Goal: Use online tool/utility: Utilize a website feature to perform a specific function

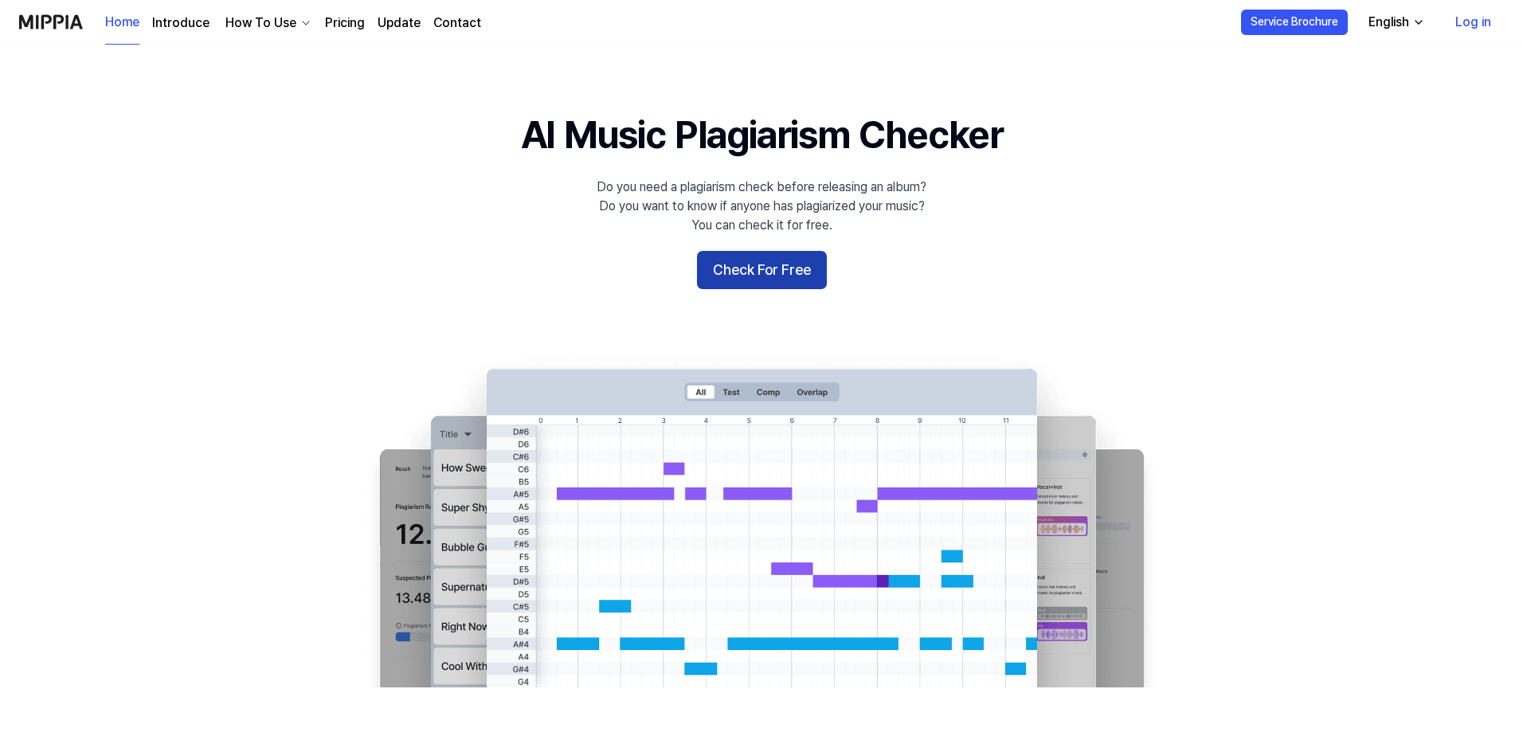
click at [767, 289] on button "Check For Free" at bounding box center [762, 270] width 130 height 38
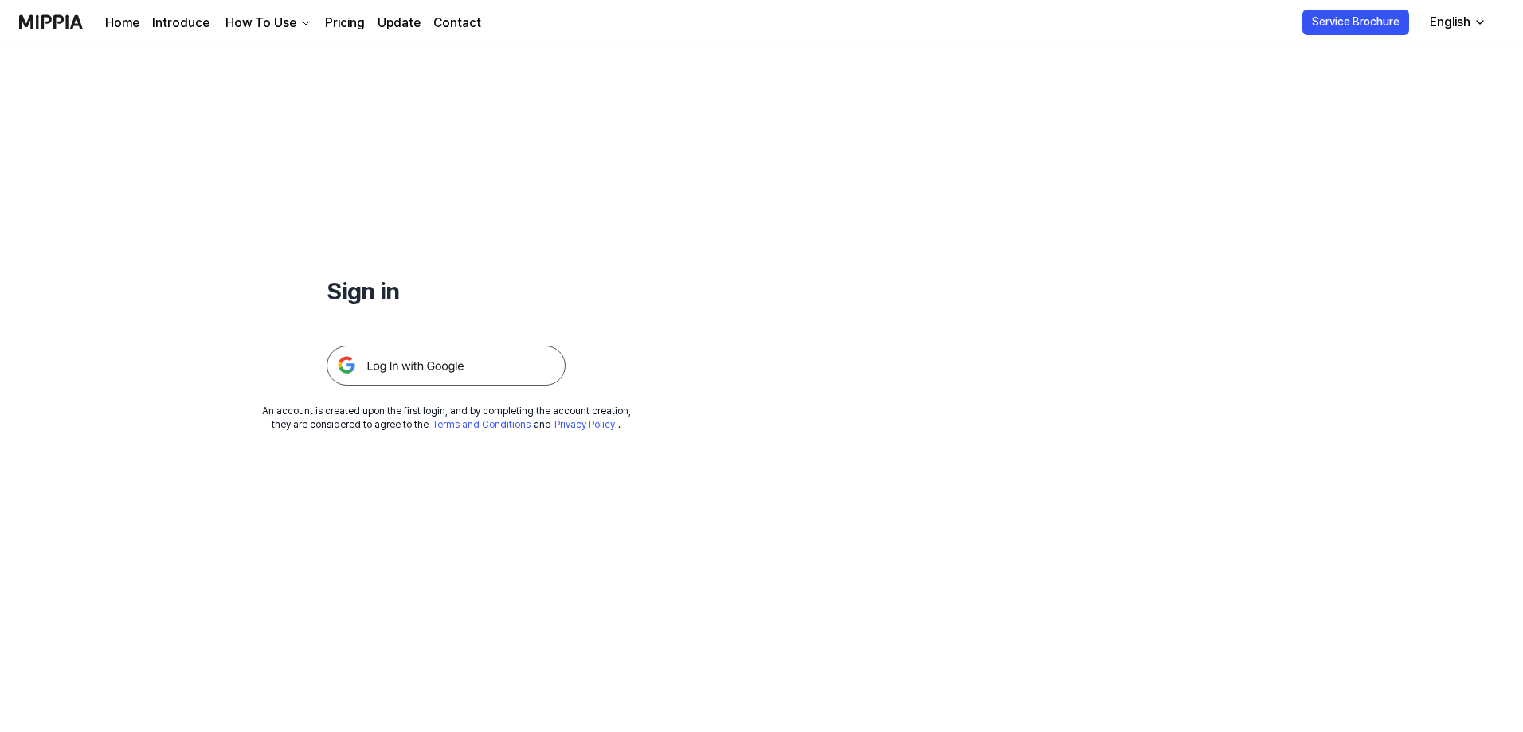
click at [566, 386] on img at bounding box center [446, 366] width 239 height 40
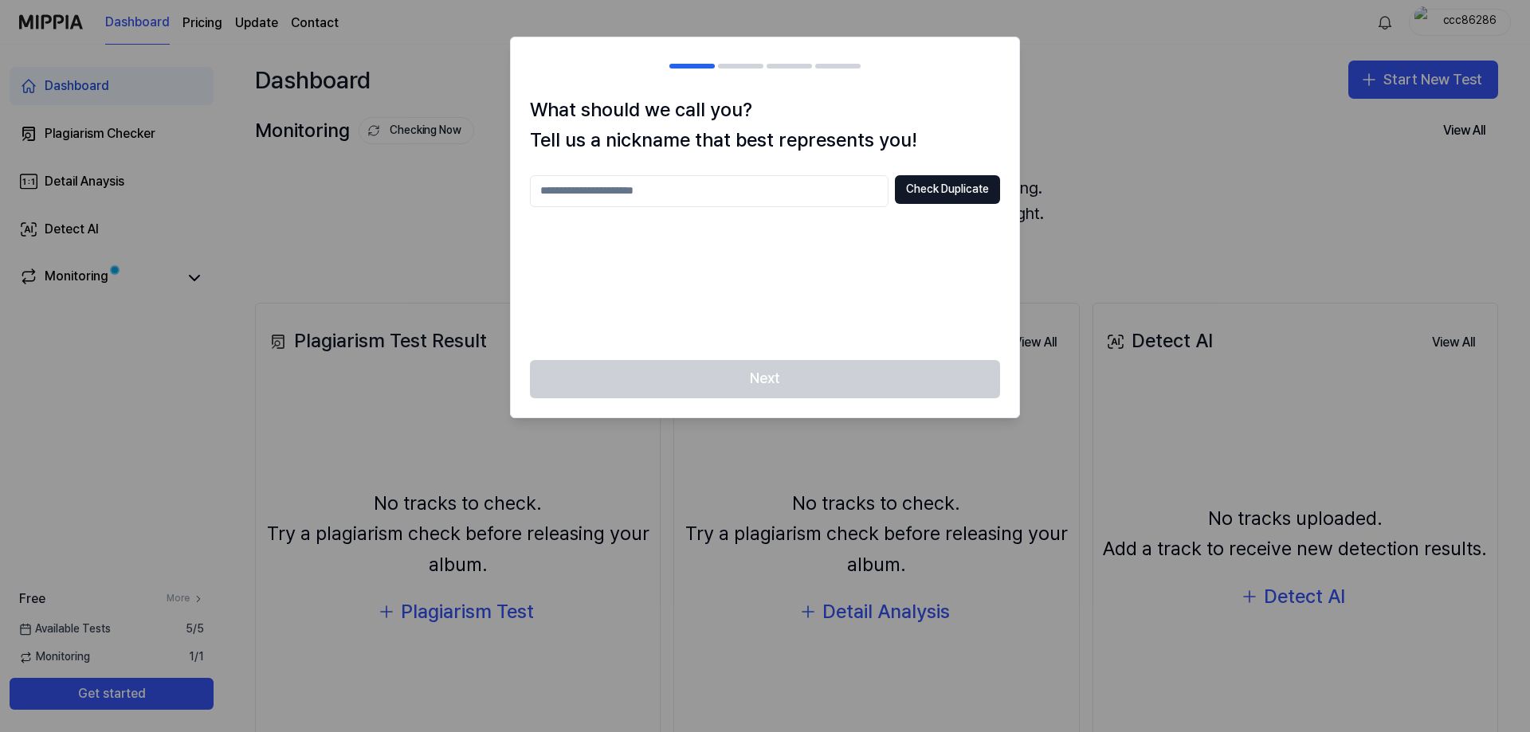
click at [629, 207] on input "text" at bounding box center [709, 191] width 358 height 32
click at [632, 207] on input "****" at bounding box center [709, 191] width 358 height 32
type input "*"
type input "********"
click at [932, 204] on button "Check Duplicate" at bounding box center [947, 189] width 105 height 29
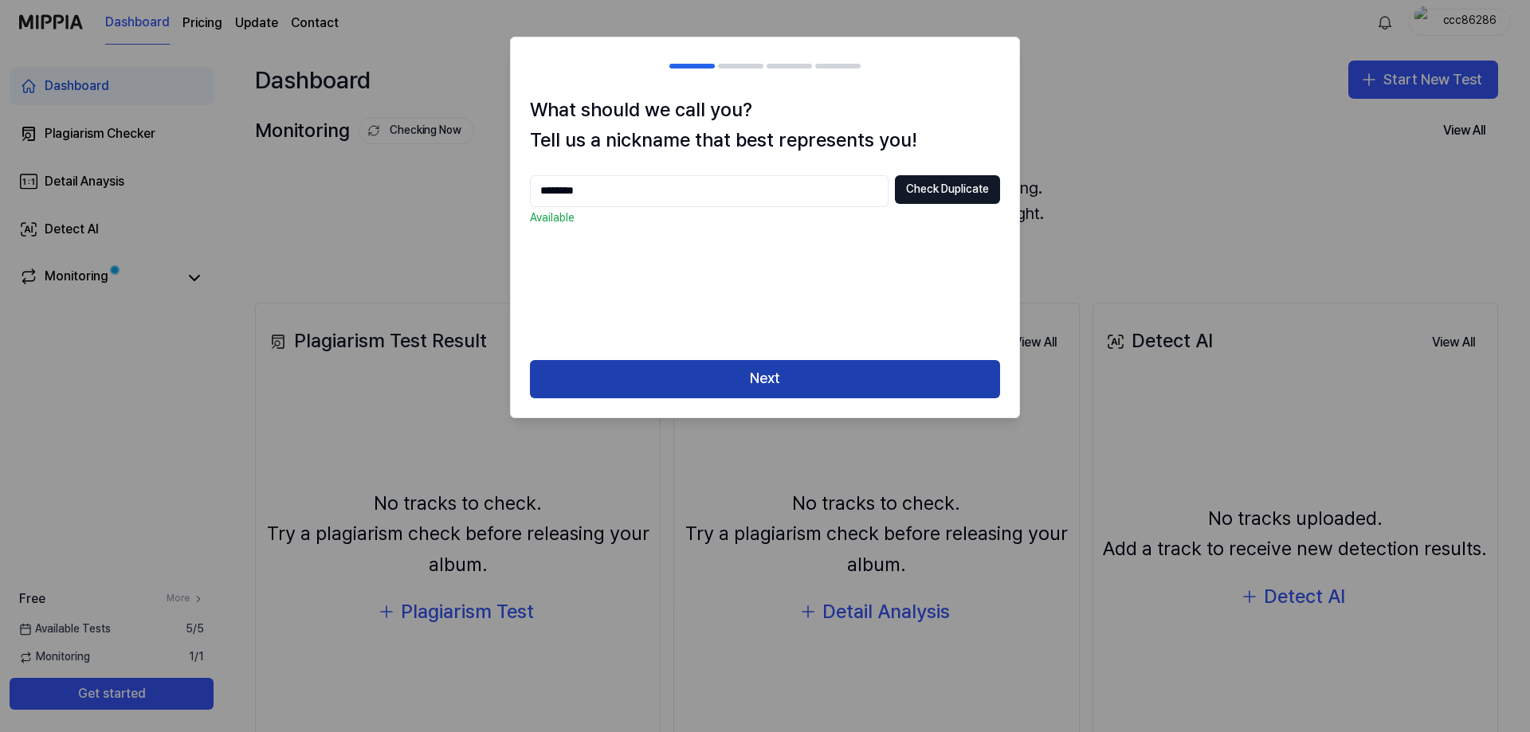
click at [793, 398] on button "Next" at bounding box center [765, 379] width 470 height 38
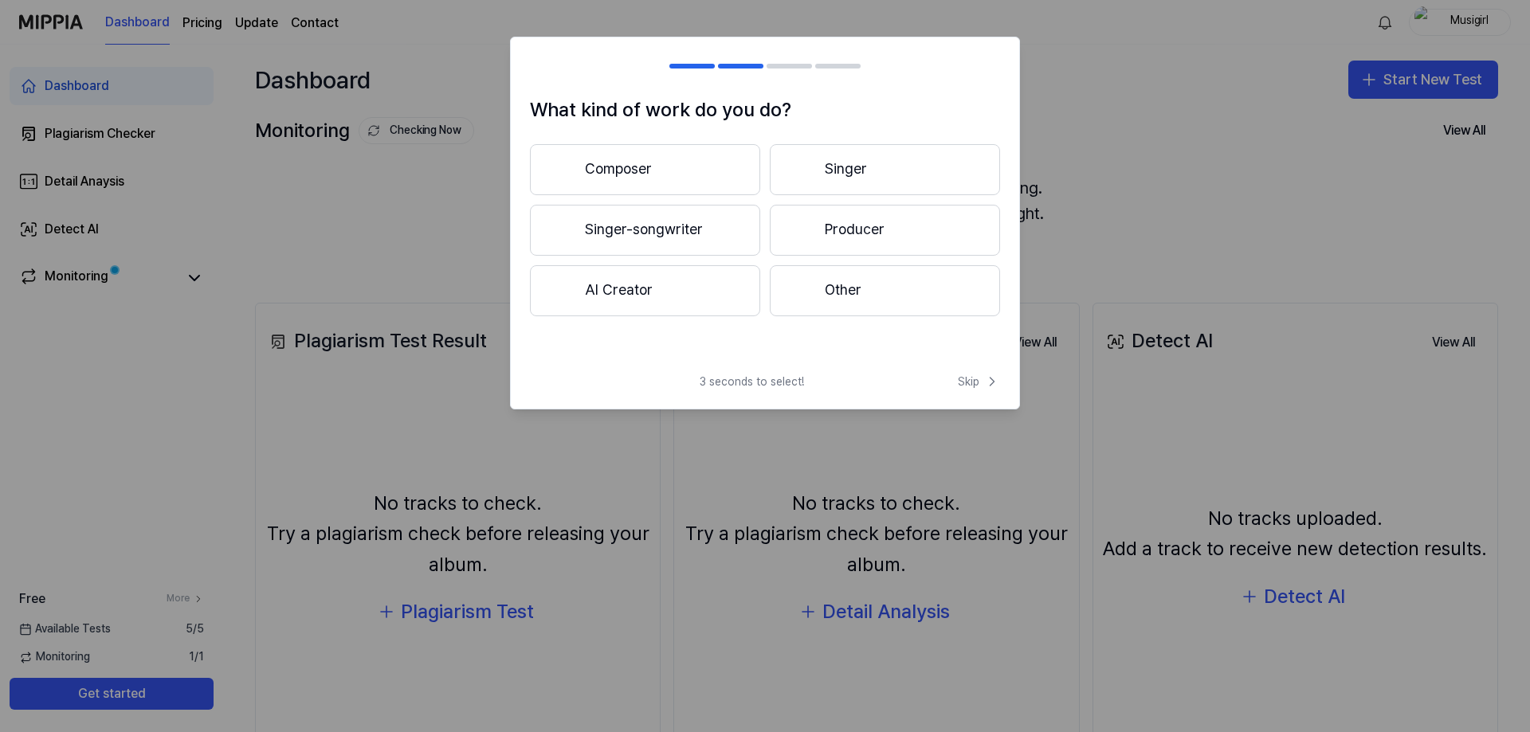
click at [668, 256] on button "Singer-songwriter" at bounding box center [645, 230] width 230 height 51
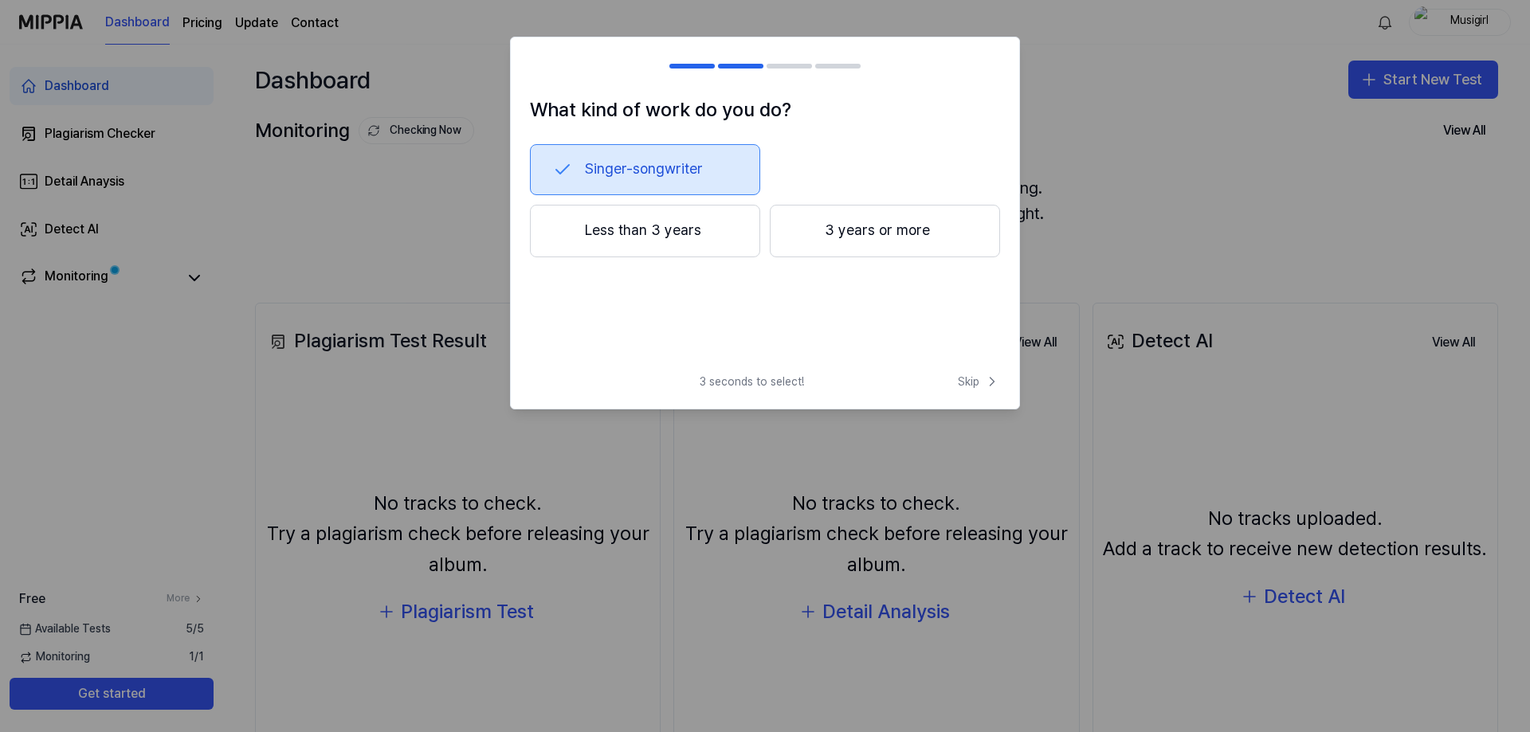
click at [695, 257] on button "Less than 3 years" at bounding box center [645, 231] width 230 height 53
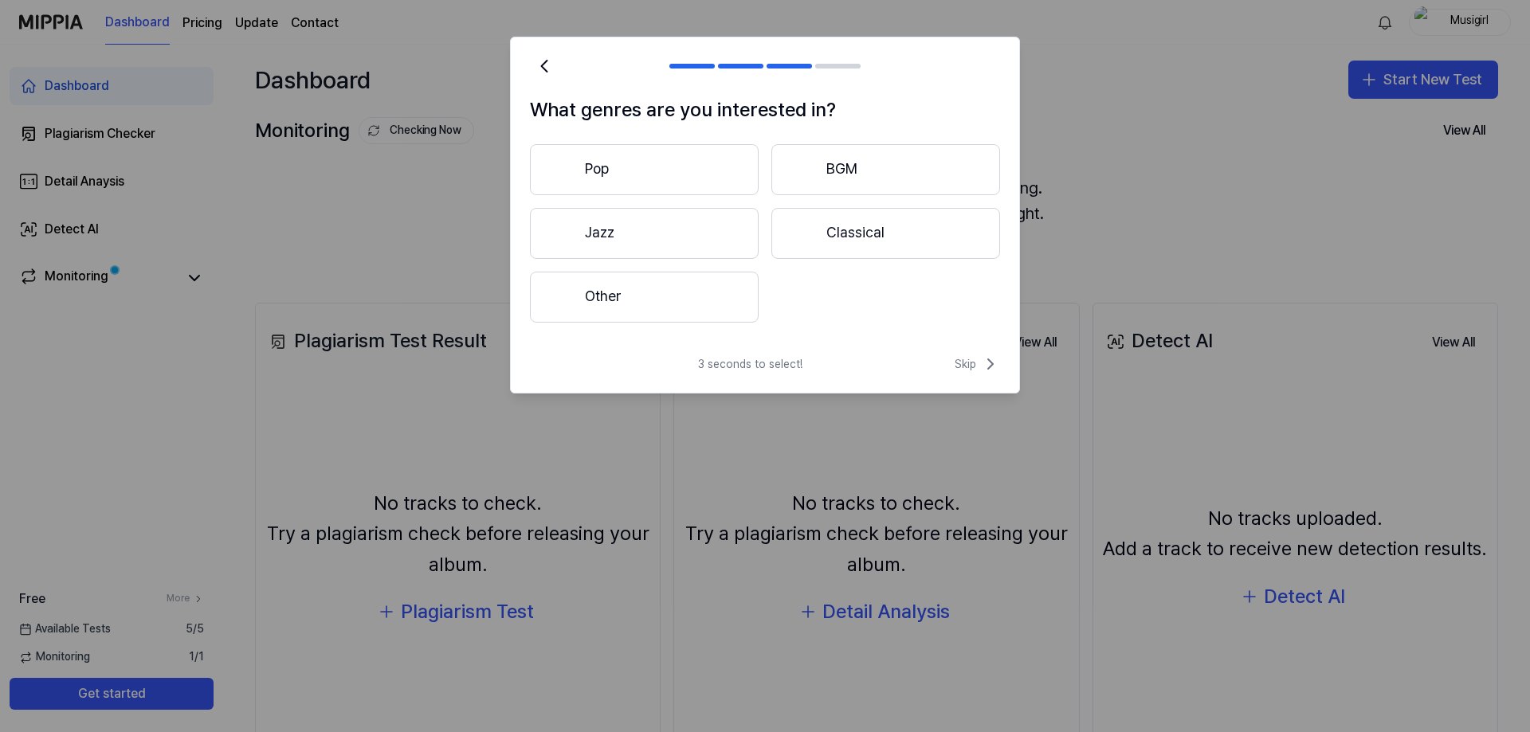
click at [660, 323] on button "Other" at bounding box center [644, 297] width 229 height 51
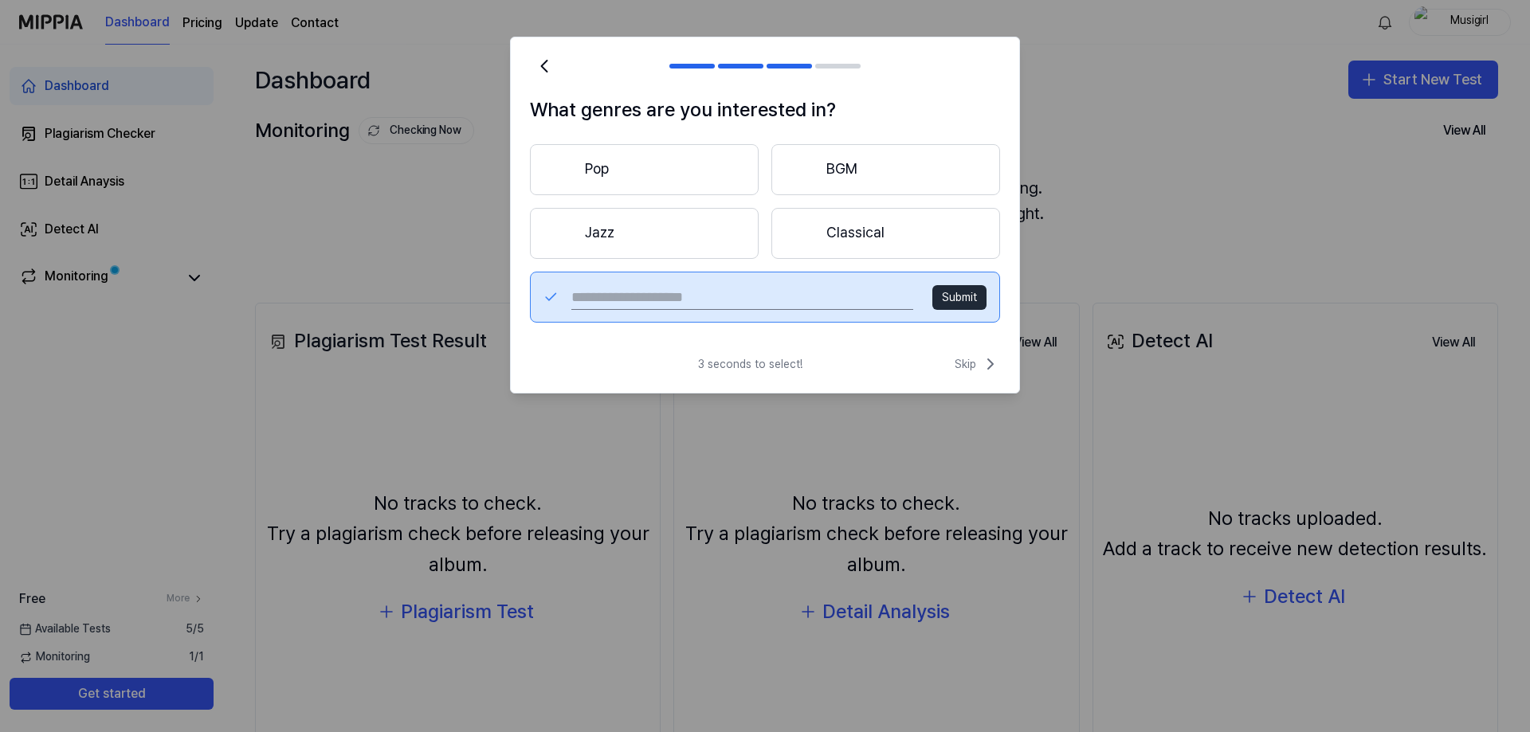
click at [683, 310] on input "text" at bounding box center [742, 296] width 342 height 25
click at [654, 310] on input "text" at bounding box center [742, 296] width 342 height 25
type input "*****"
click at [932, 311] on button "Submit" at bounding box center [959, 297] width 54 height 25
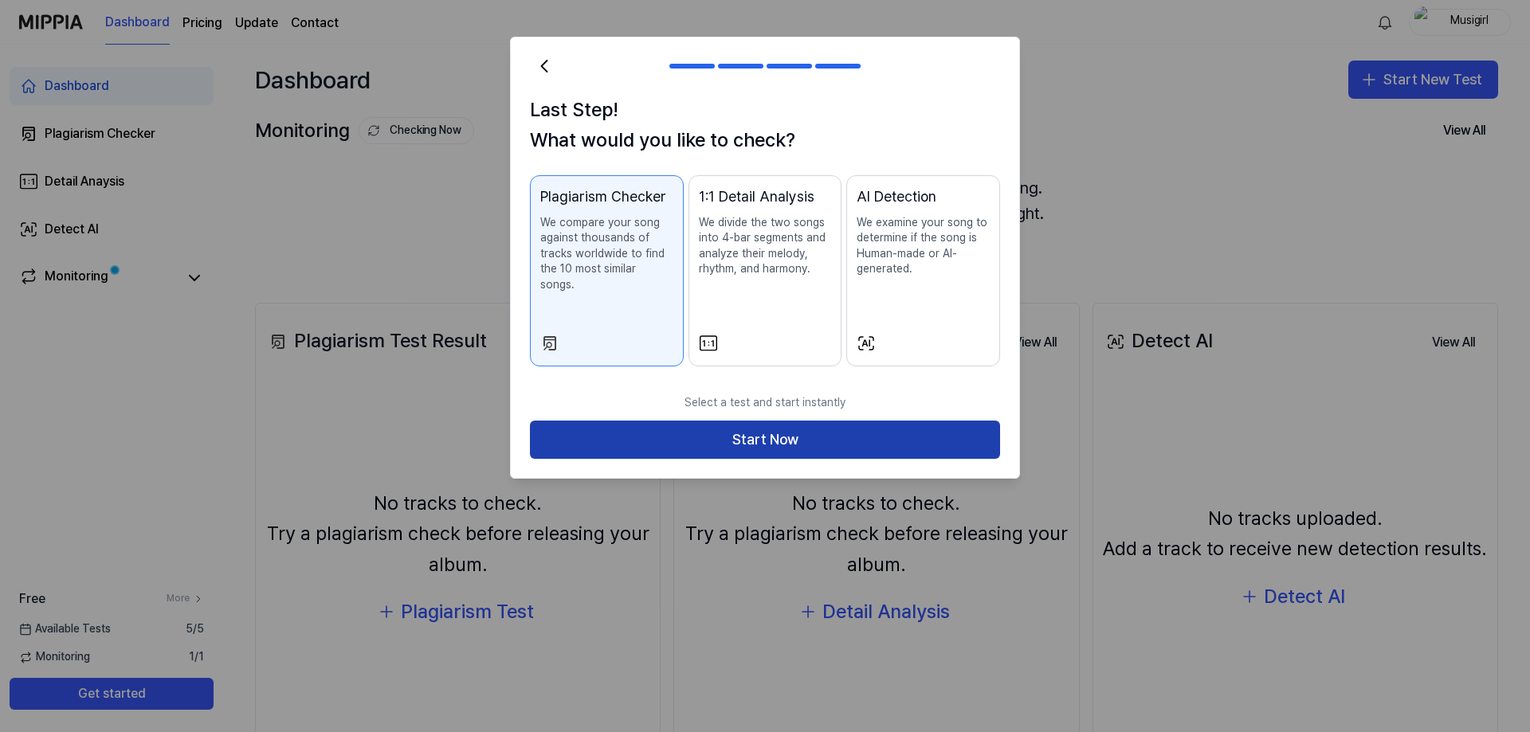
click at [797, 459] on button "Start Now" at bounding box center [765, 440] width 470 height 38
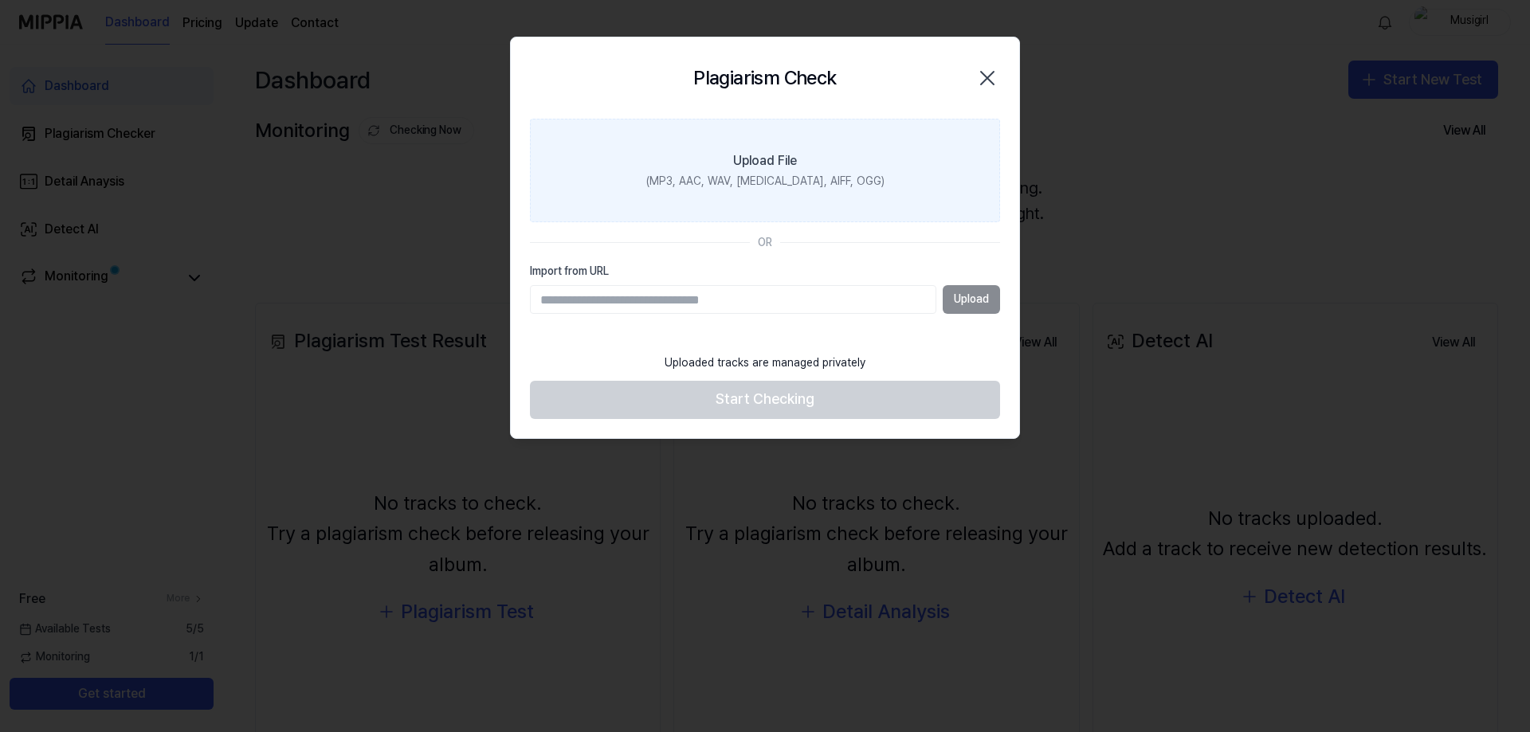
click at [767, 170] on div "Upload File" at bounding box center [765, 160] width 64 height 19
click at [0, 0] on input "Upload File (MP3, AAC, WAV, FLAC, AIFF, OGG)" at bounding box center [0, 0] width 0 height 0
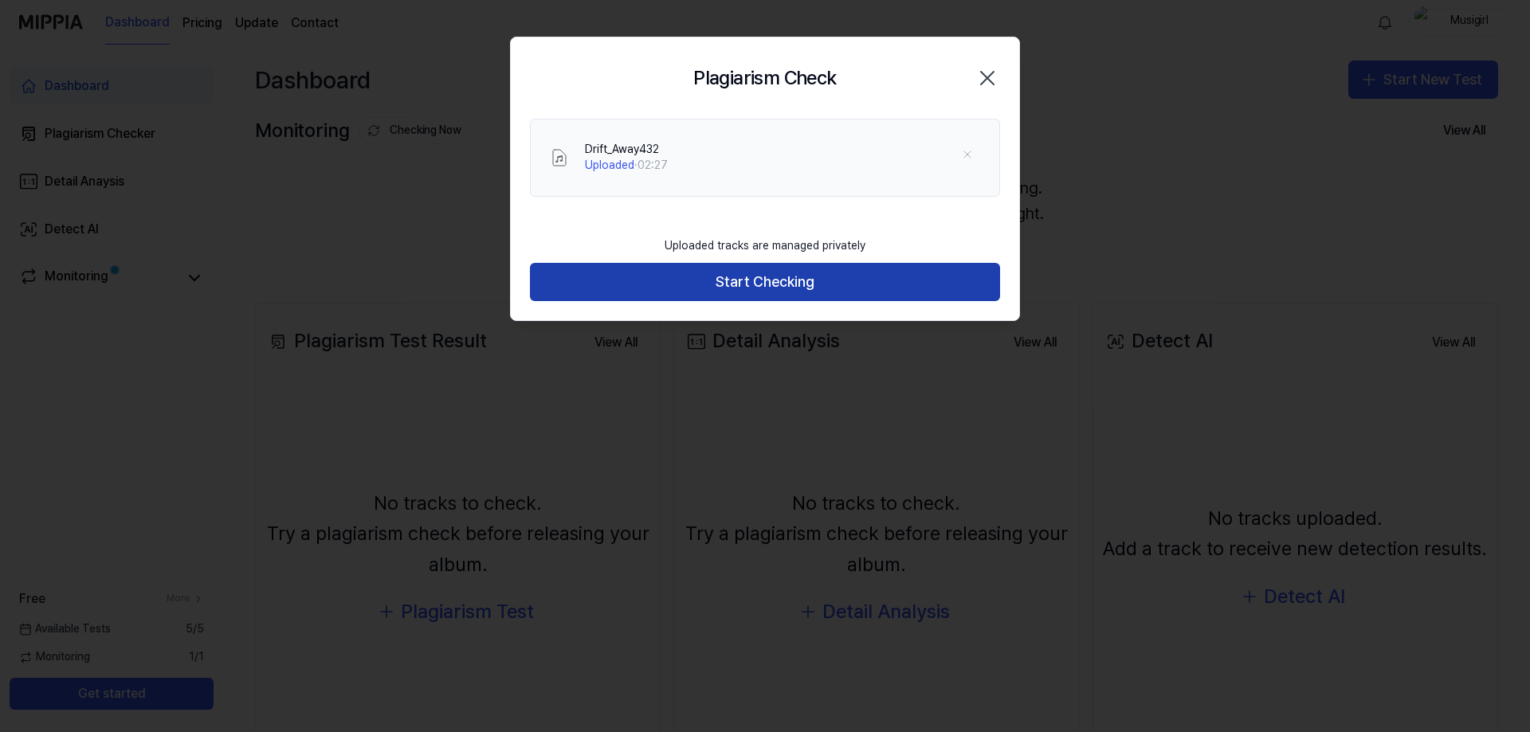
click at [777, 301] on button "Start Checking" at bounding box center [765, 282] width 470 height 38
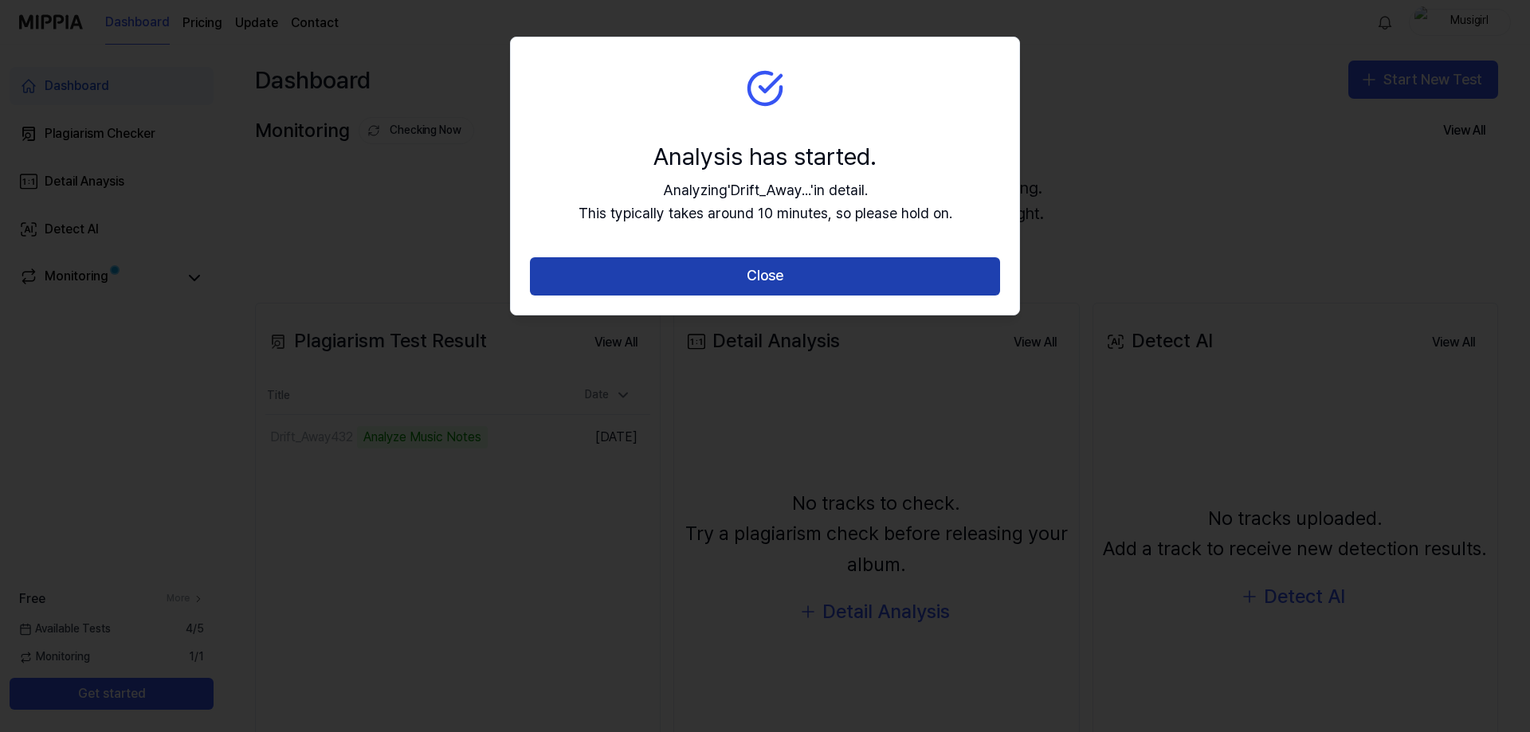
click at [770, 296] on button "Close" at bounding box center [765, 276] width 470 height 38
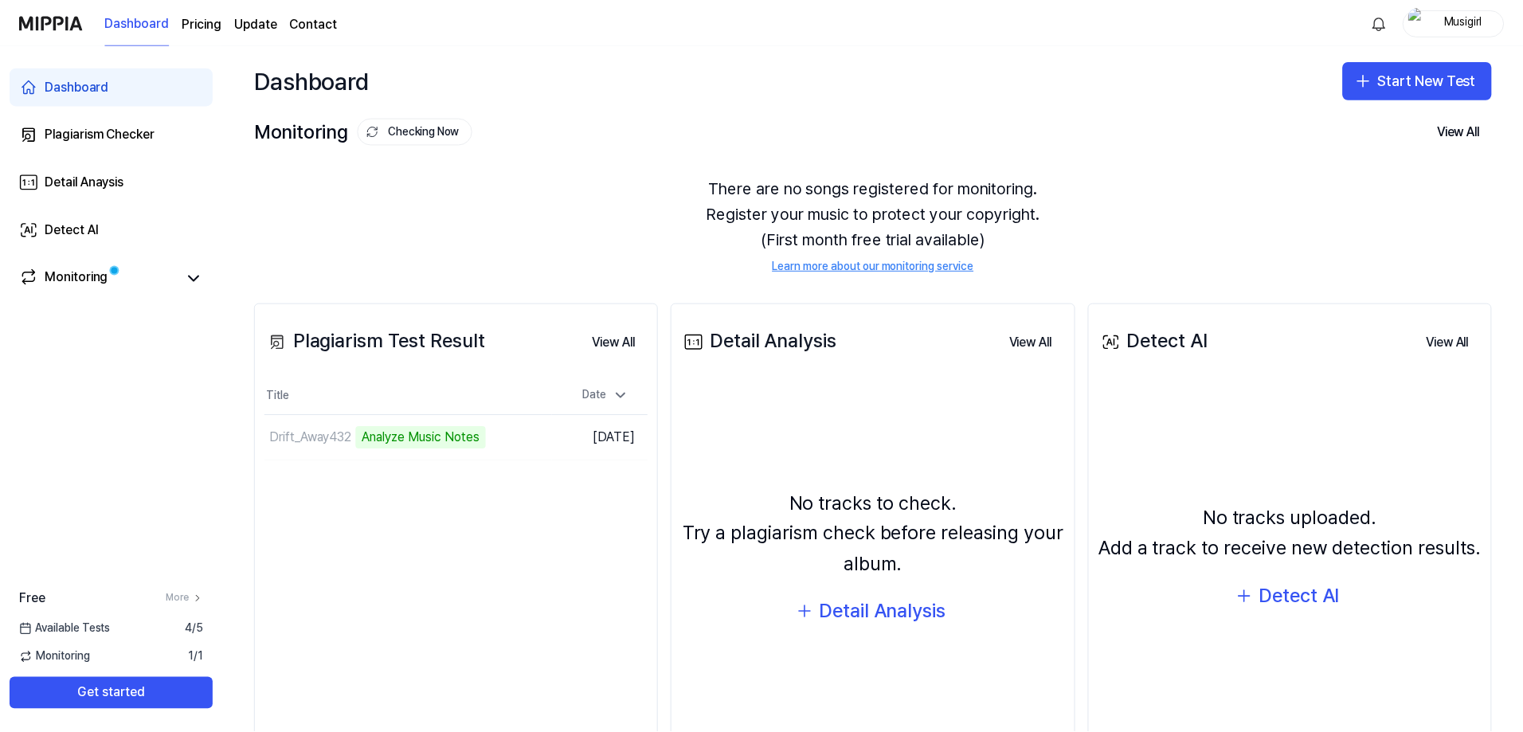
scroll to position [209, 0]
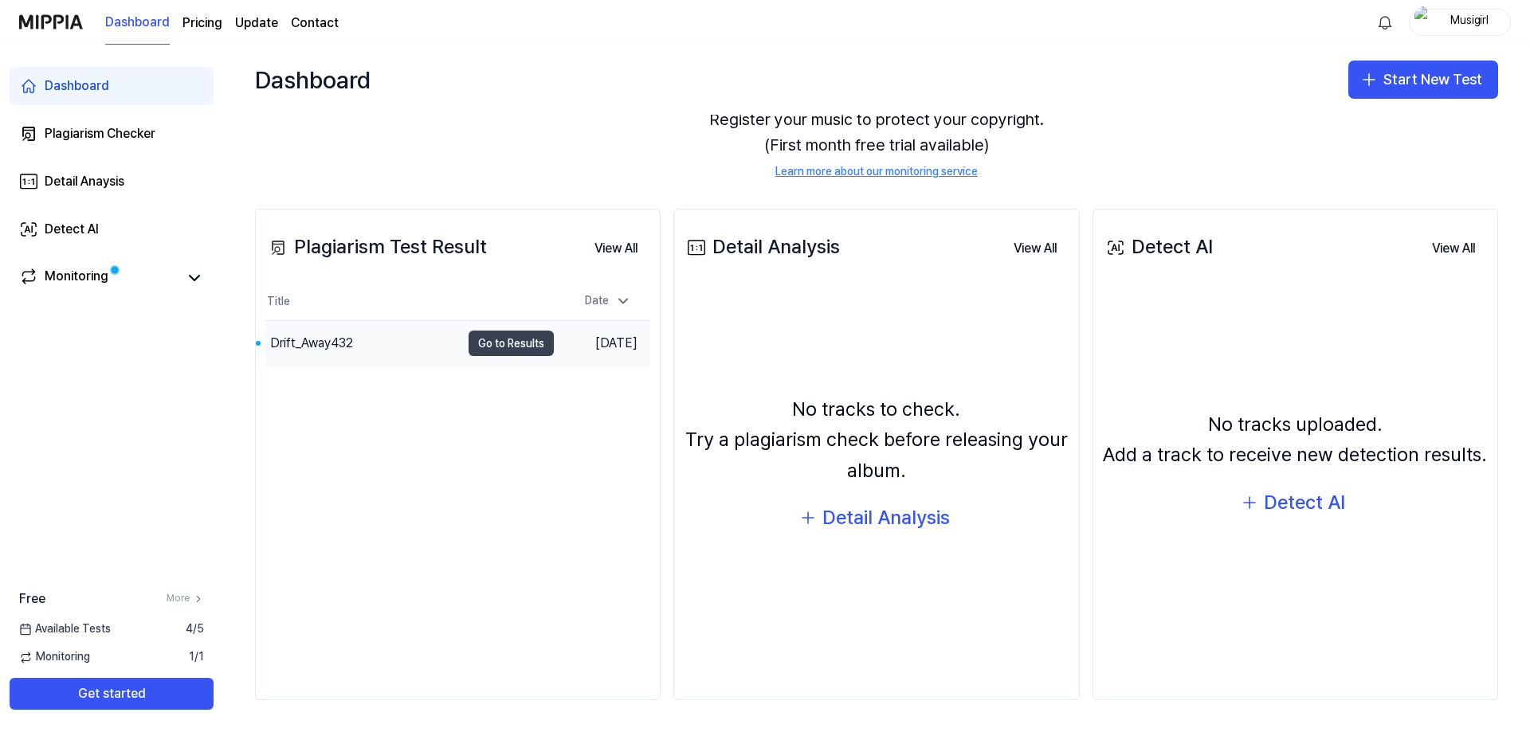
click at [492, 337] on button "Go to Results" at bounding box center [510, 343] width 85 height 25
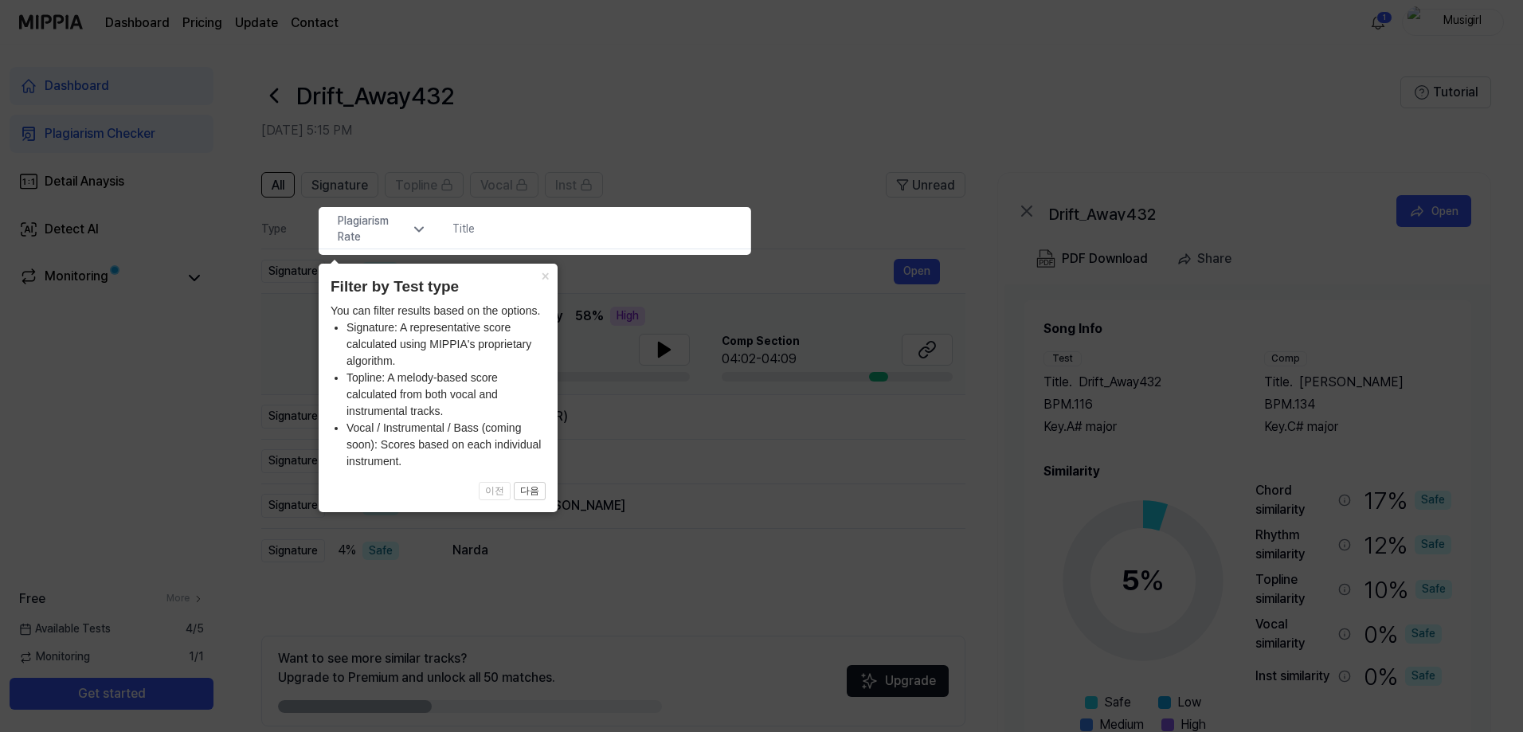
click at [793, 284] on icon at bounding box center [765, 366] width 1530 height 732
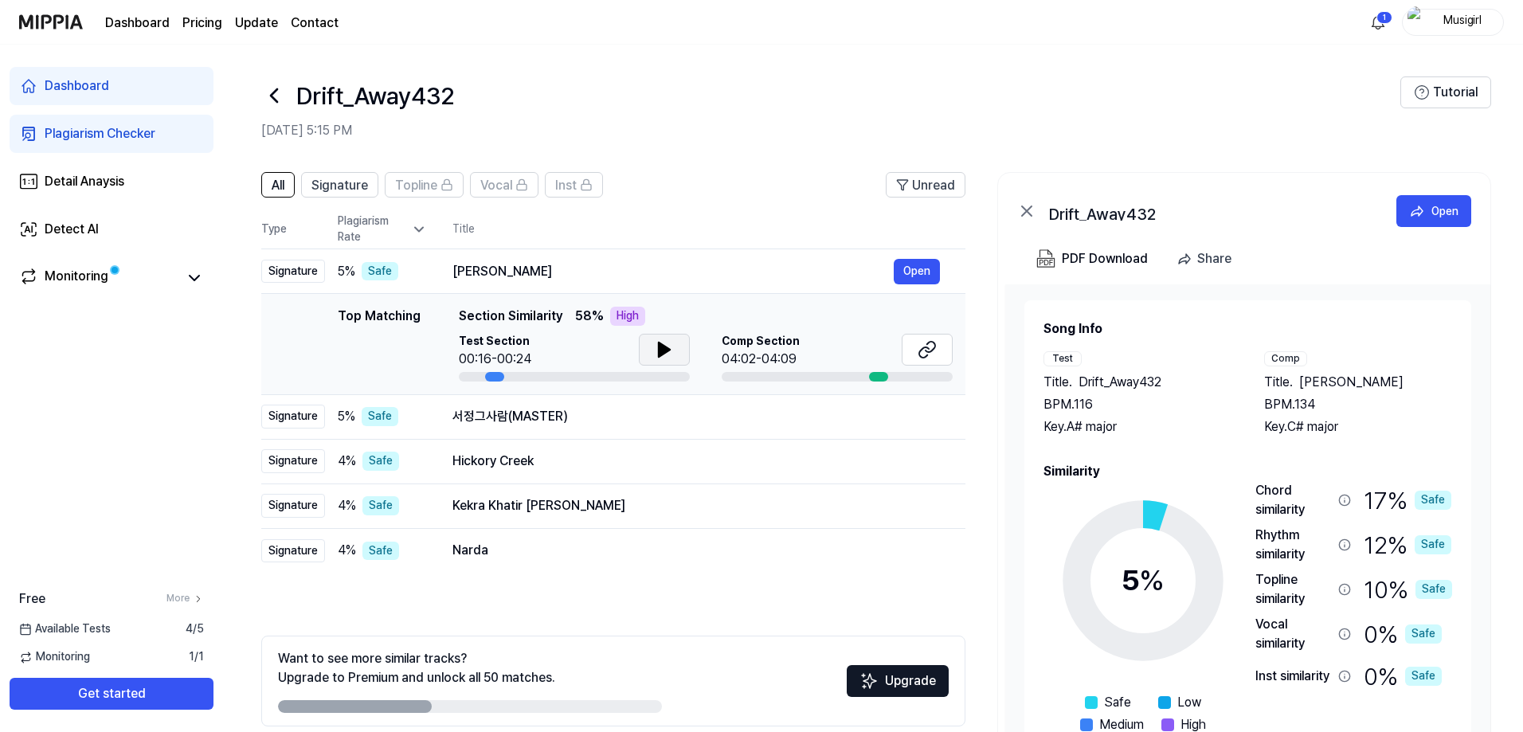
click at [670, 357] on icon at bounding box center [664, 350] width 11 height 14
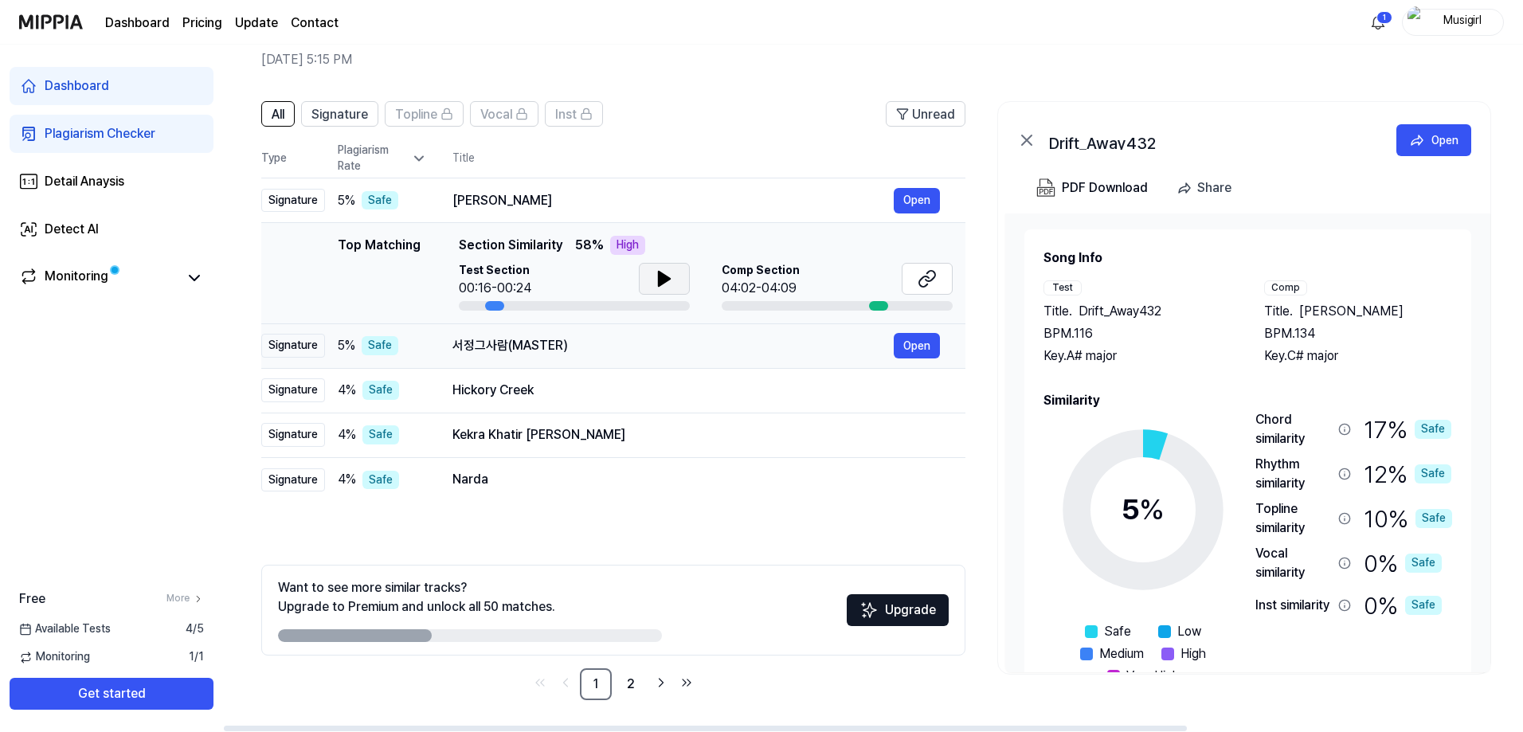
scroll to position [272, 0]
click at [647, 674] on link "2" at bounding box center [631, 684] width 32 height 32
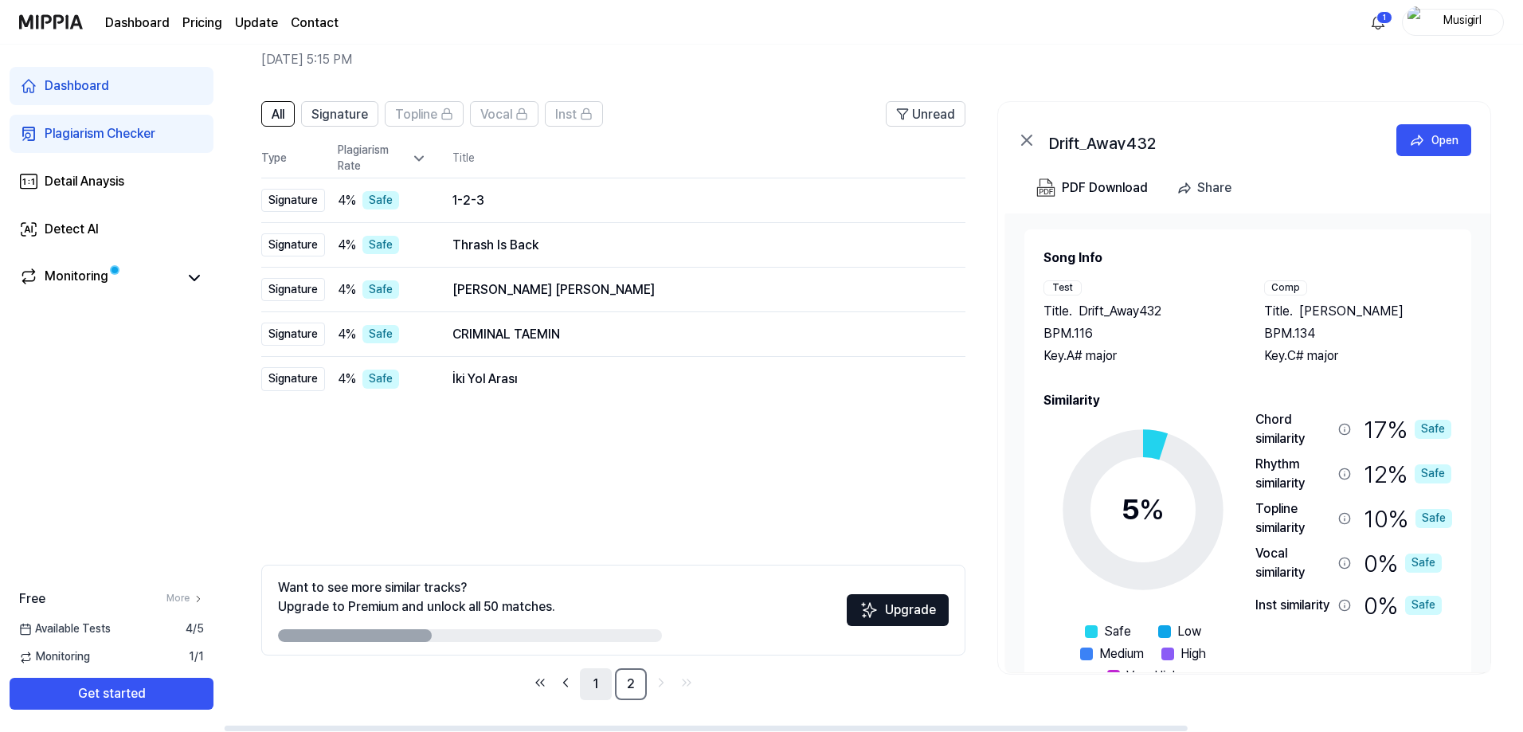
click at [612, 668] on link "1" at bounding box center [596, 684] width 32 height 32
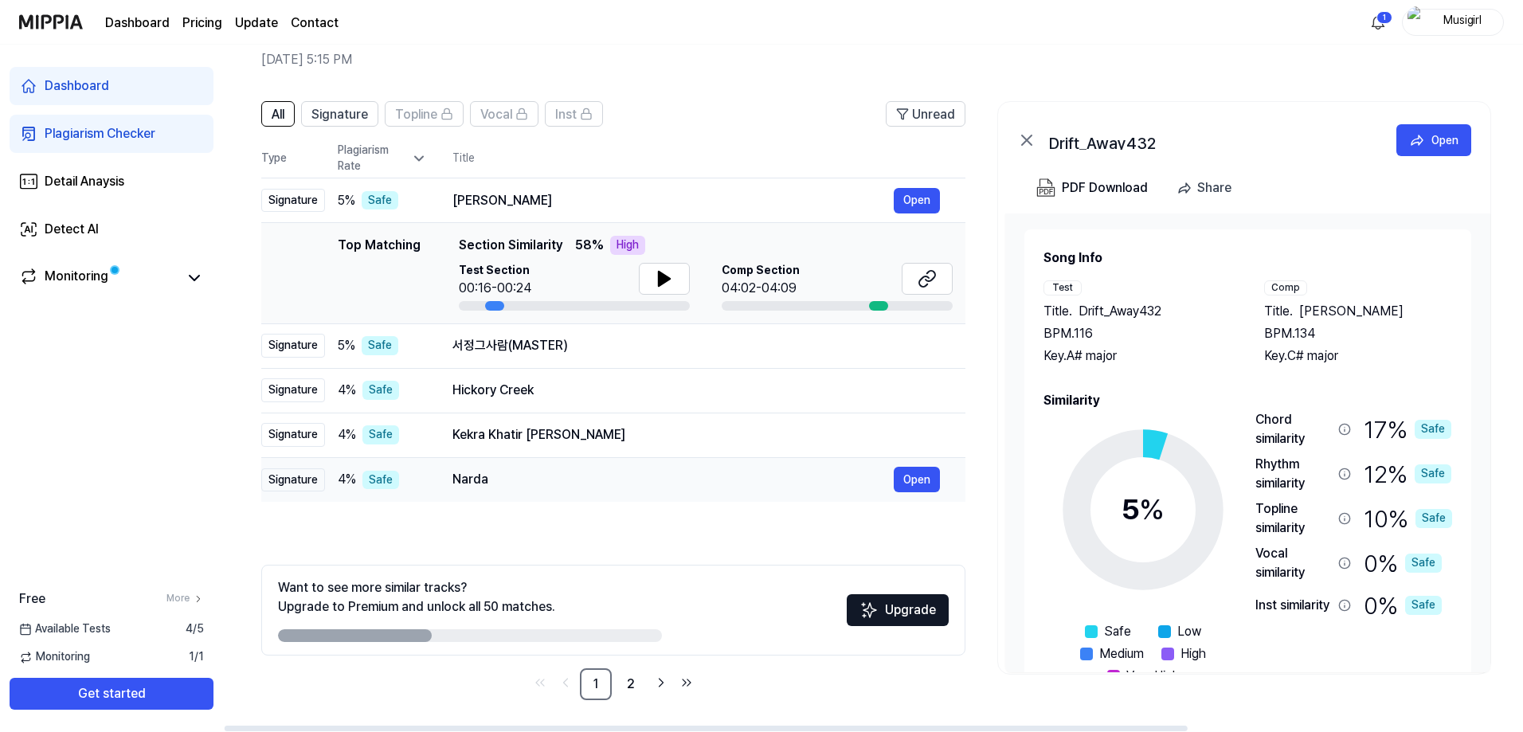
scroll to position [0, 0]
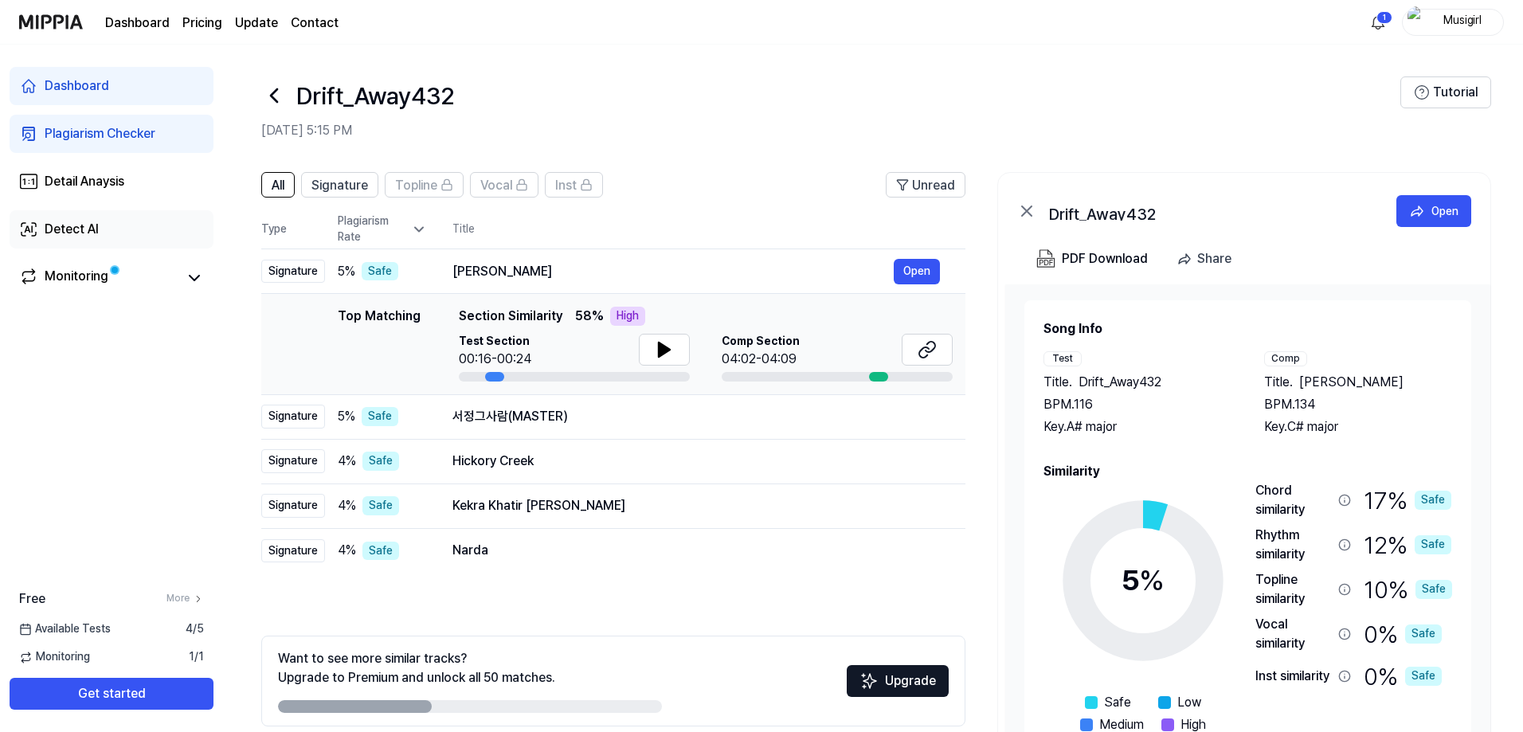
click at [86, 239] on div "Detect AI" at bounding box center [72, 229] width 54 height 19
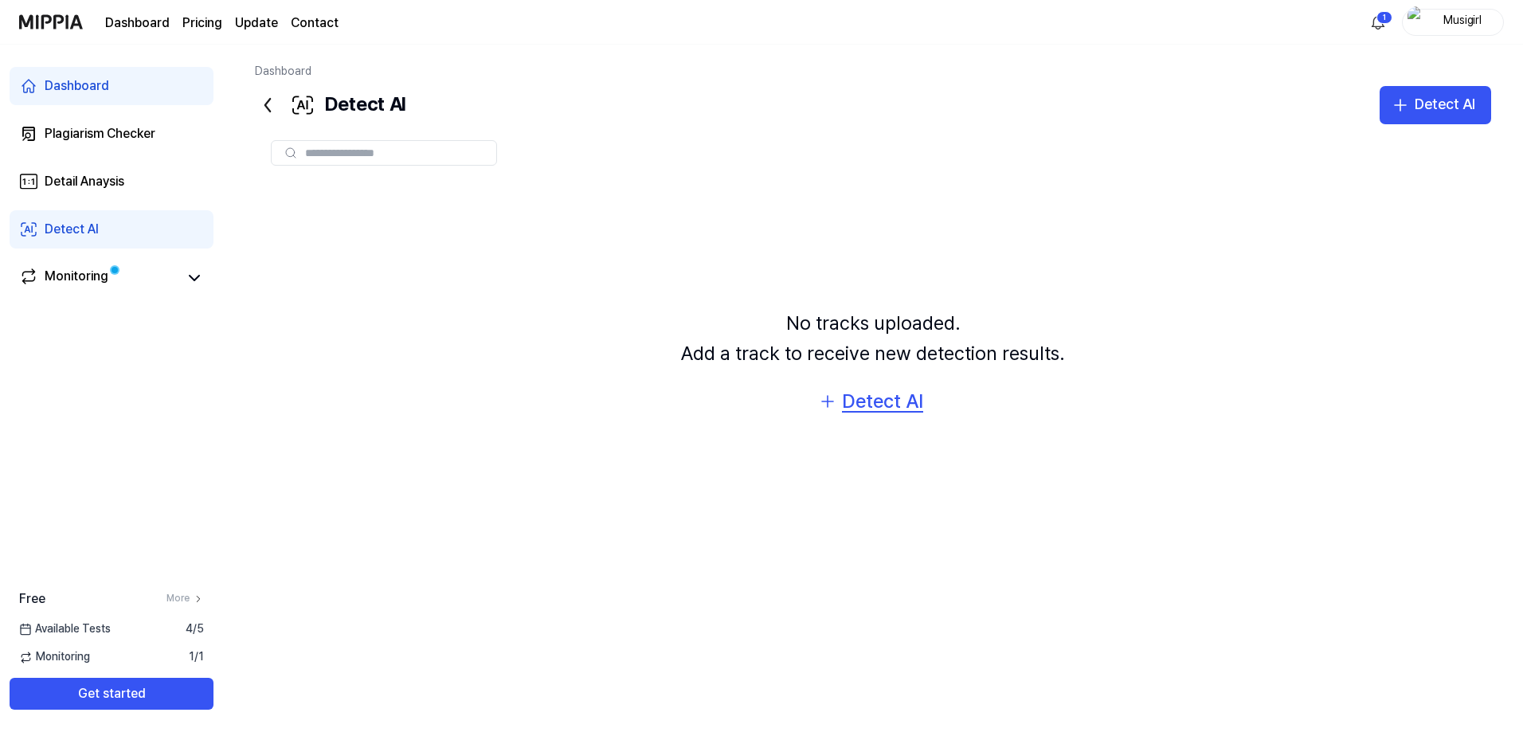
click at [911, 417] on div "Detect AI" at bounding box center [882, 401] width 81 height 30
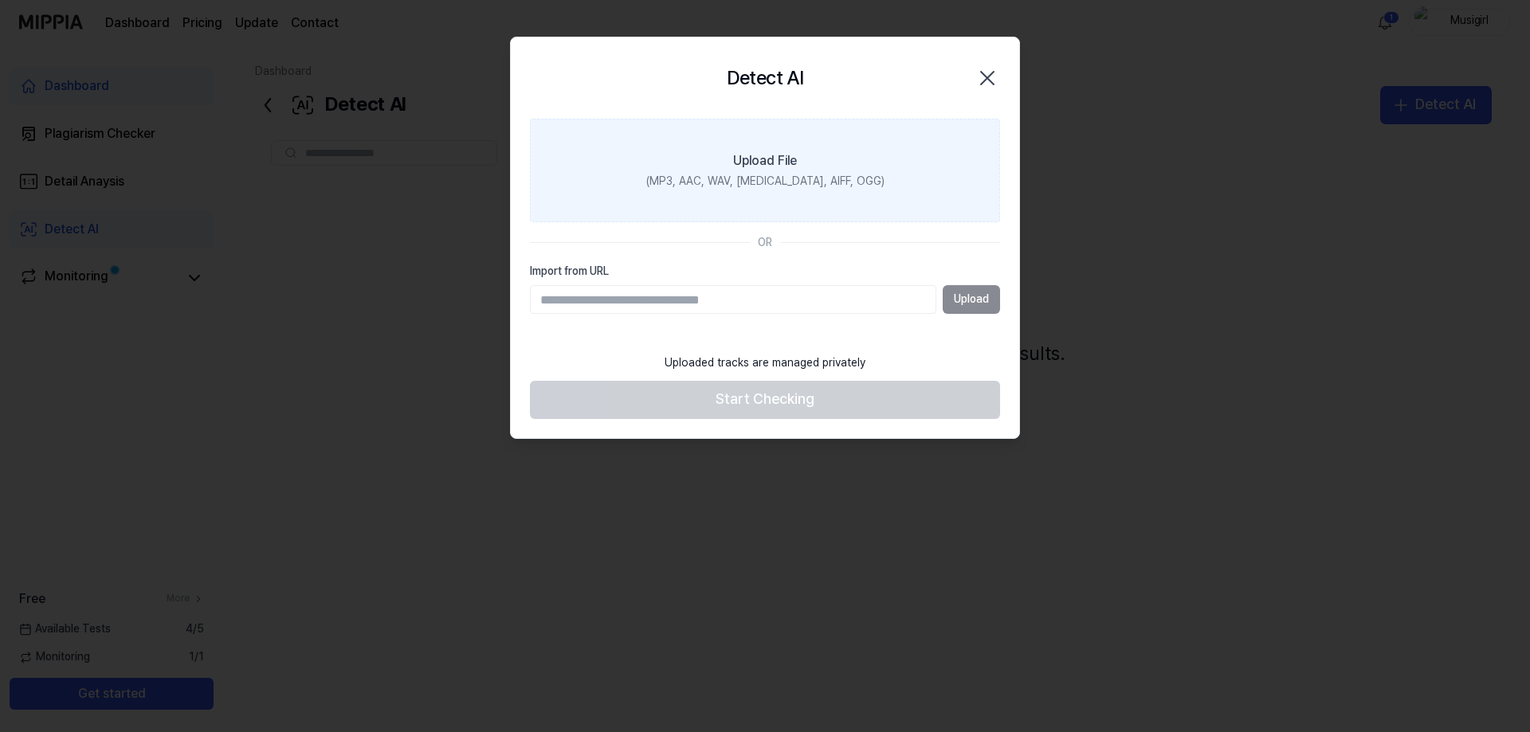
click at [782, 190] on div "(MP3, AAC, WAV, FLAC, AIFF, OGG)" at bounding box center [765, 182] width 238 height 16
click at [0, 0] on input "Upload File (MP3, AAC, WAV, FLAC, AIFF, OGG)" at bounding box center [0, 0] width 0 height 0
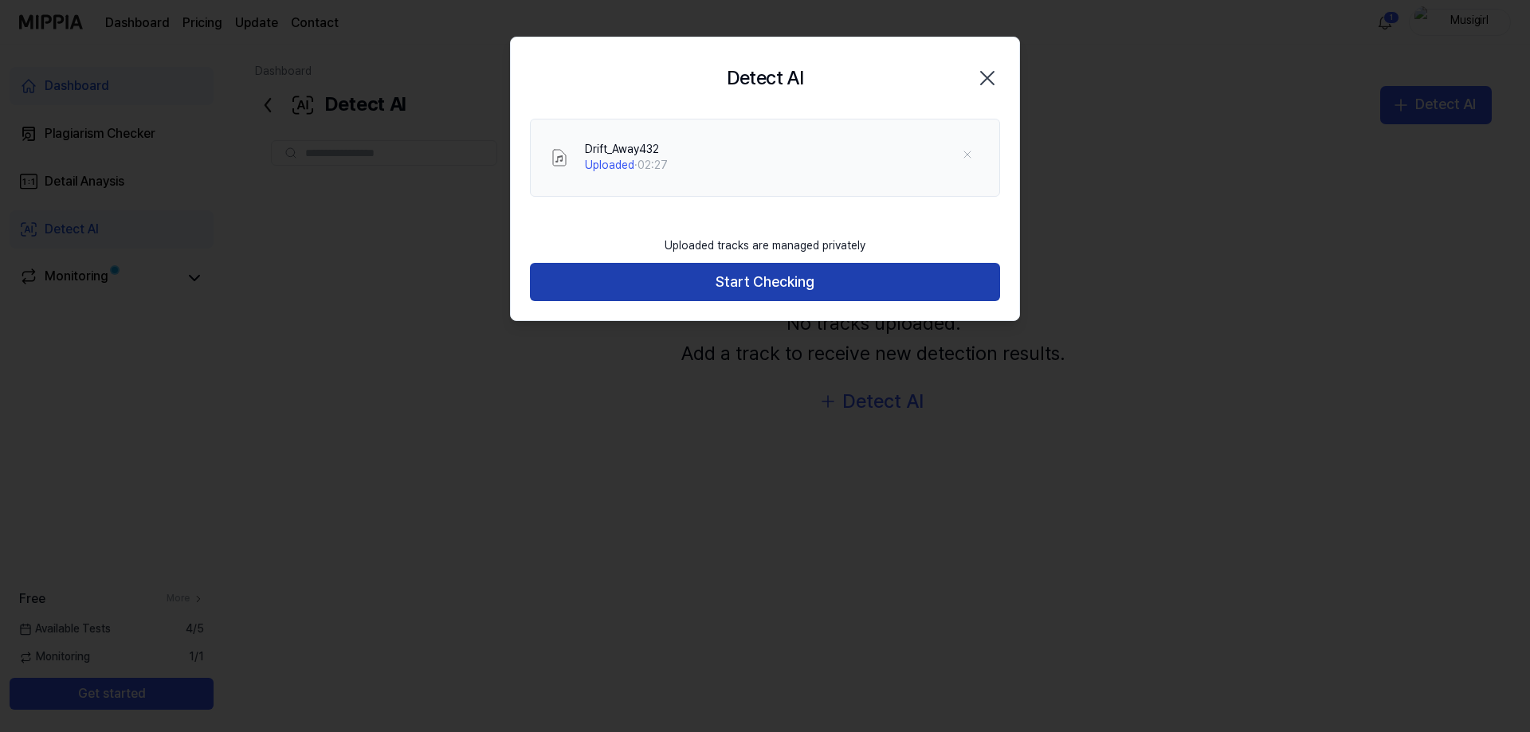
click at [728, 301] on button "Start Checking" at bounding box center [765, 282] width 470 height 38
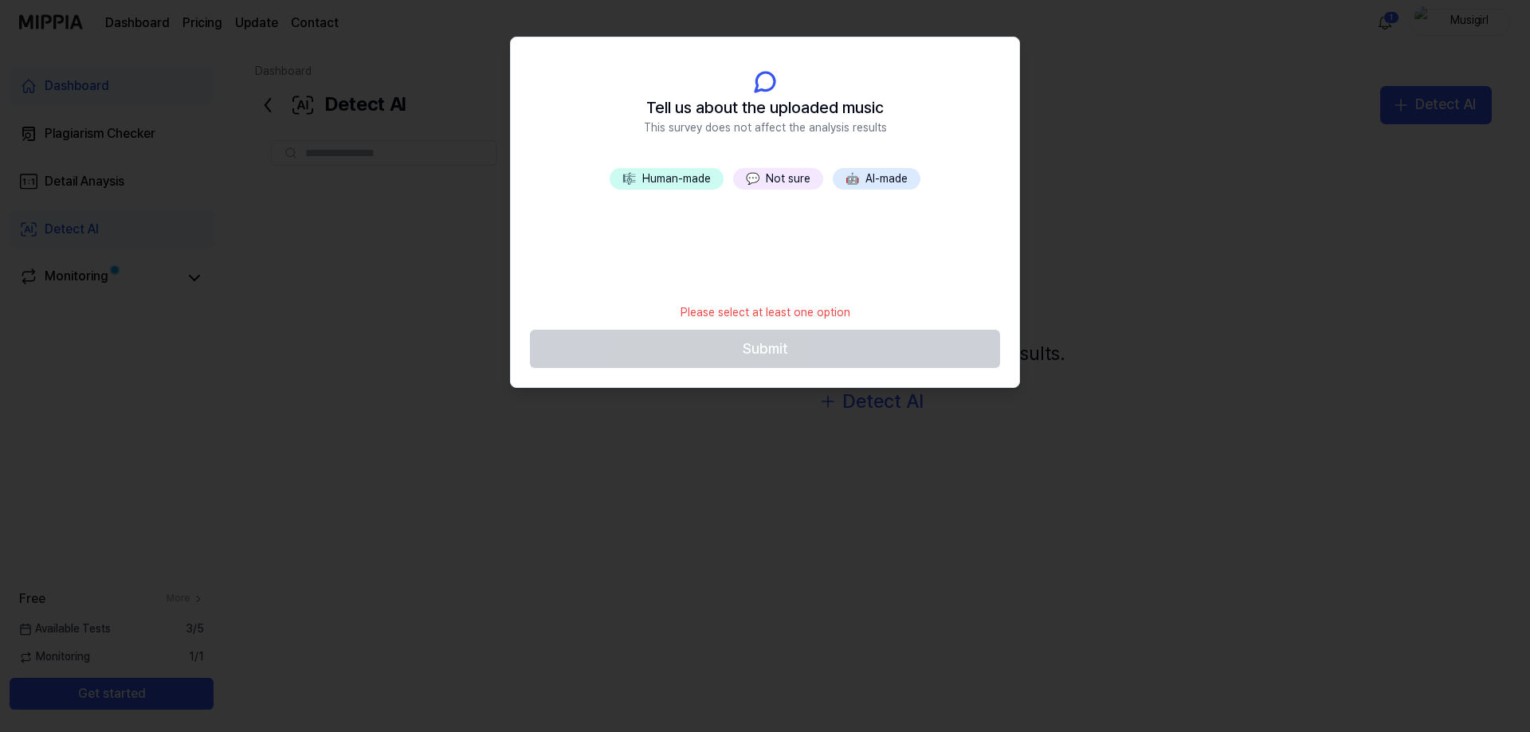
click at [633, 190] on button "🎼 Human-made" at bounding box center [666, 179] width 114 height 22
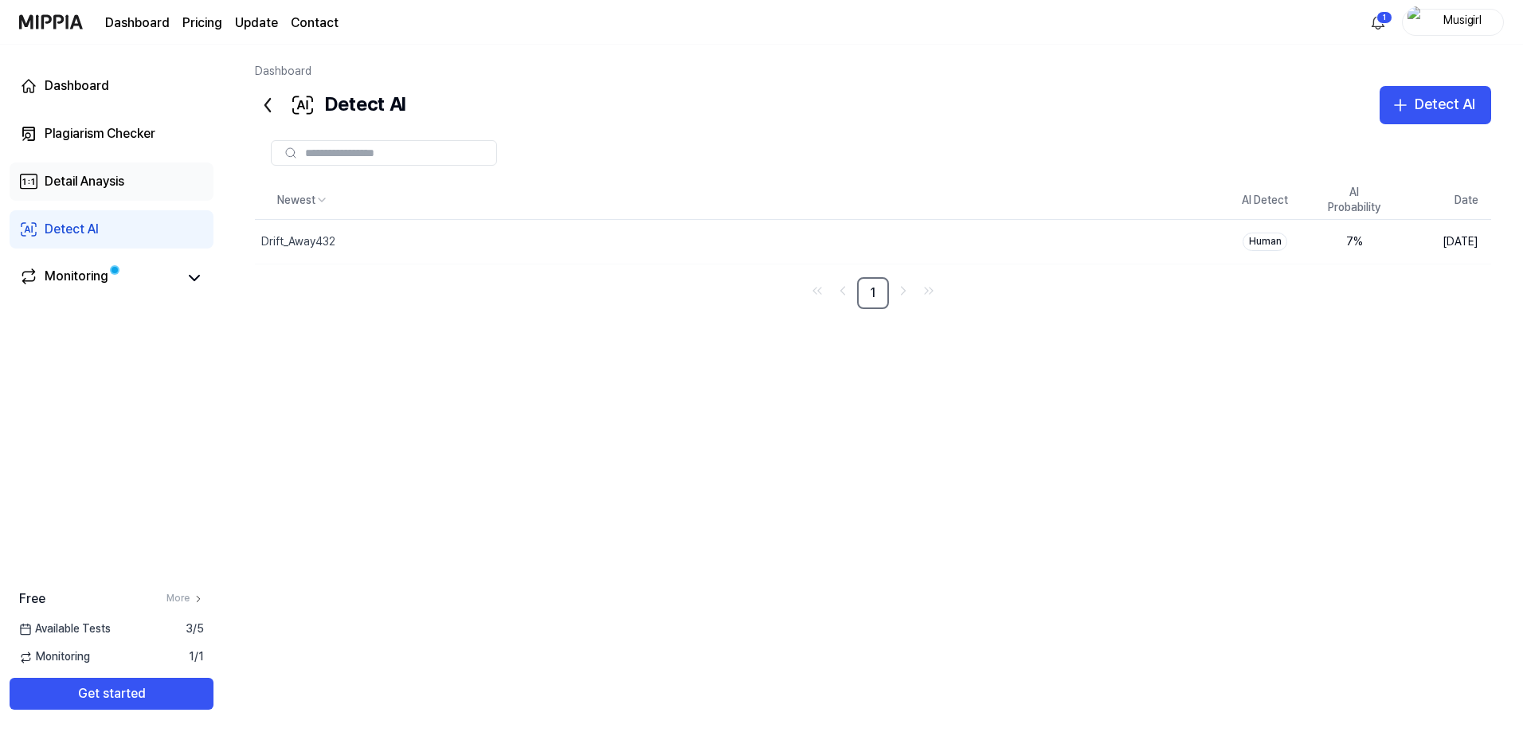
click at [124, 191] on div "Detail Anaysis" at bounding box center [85, 181] width 80 height 19
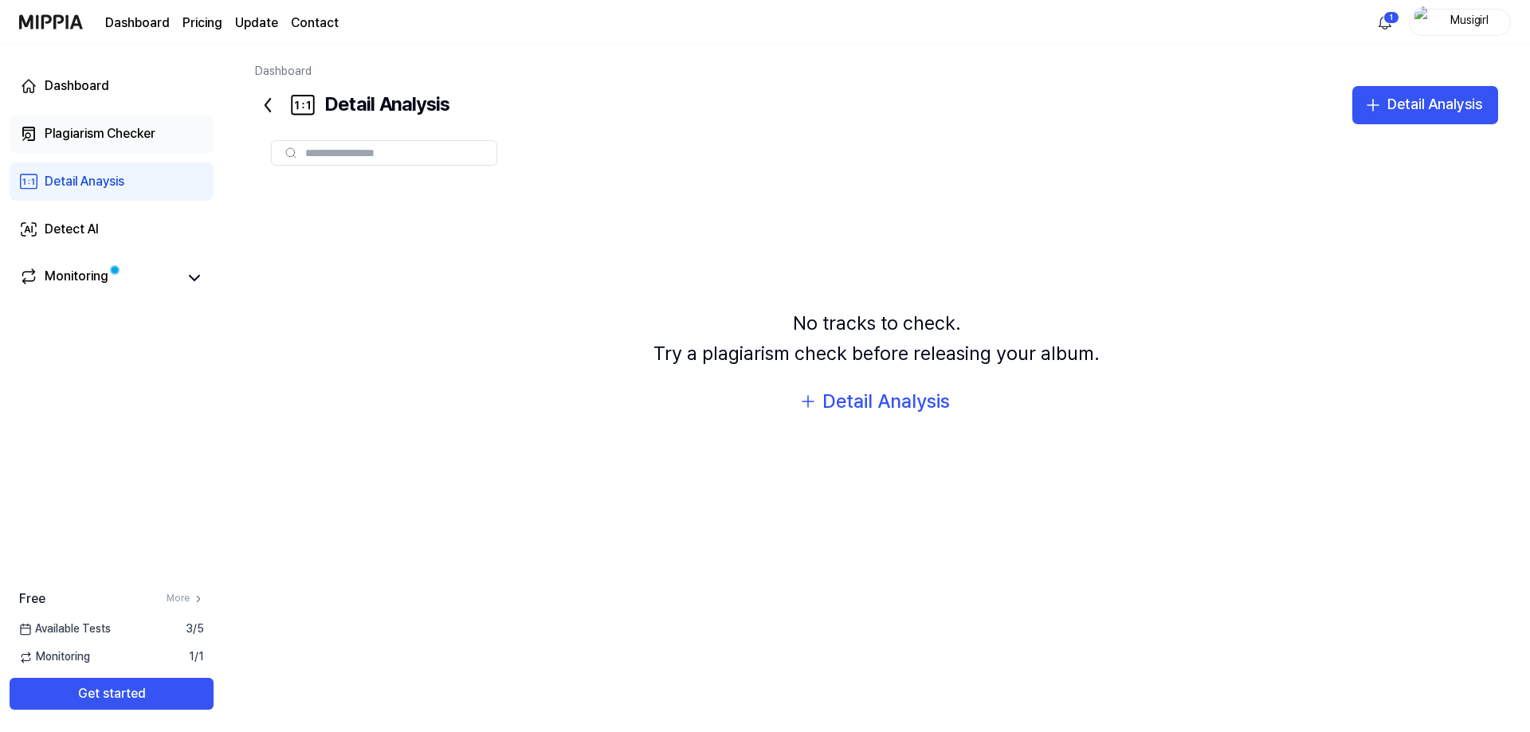
click at [142, 143] on div "Plagiarism Checker" at bounding box center [100, 133] width 111 height 19
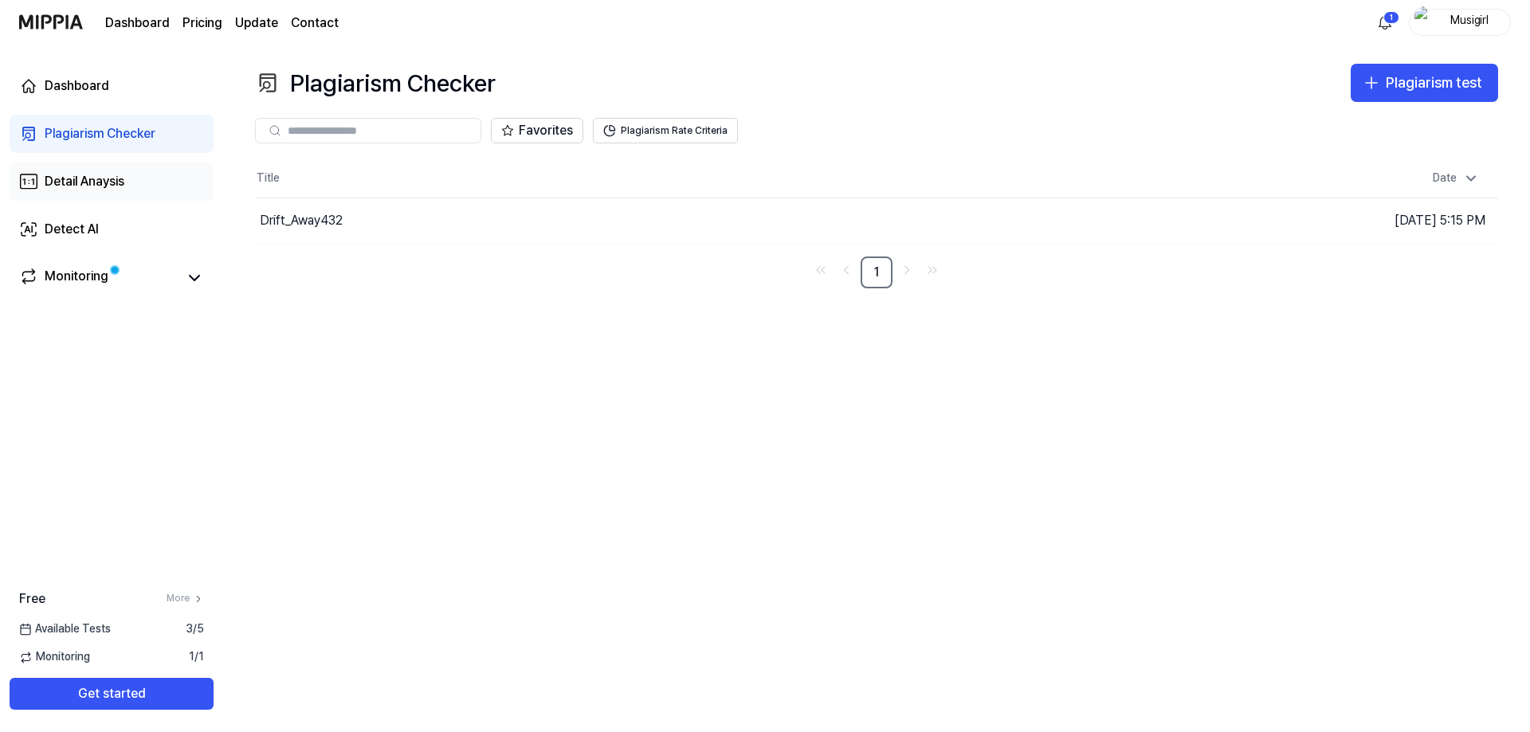
click at [101, 191] on div "Detail Anaysis" at bounding box center [85, 181] width 80 height 19
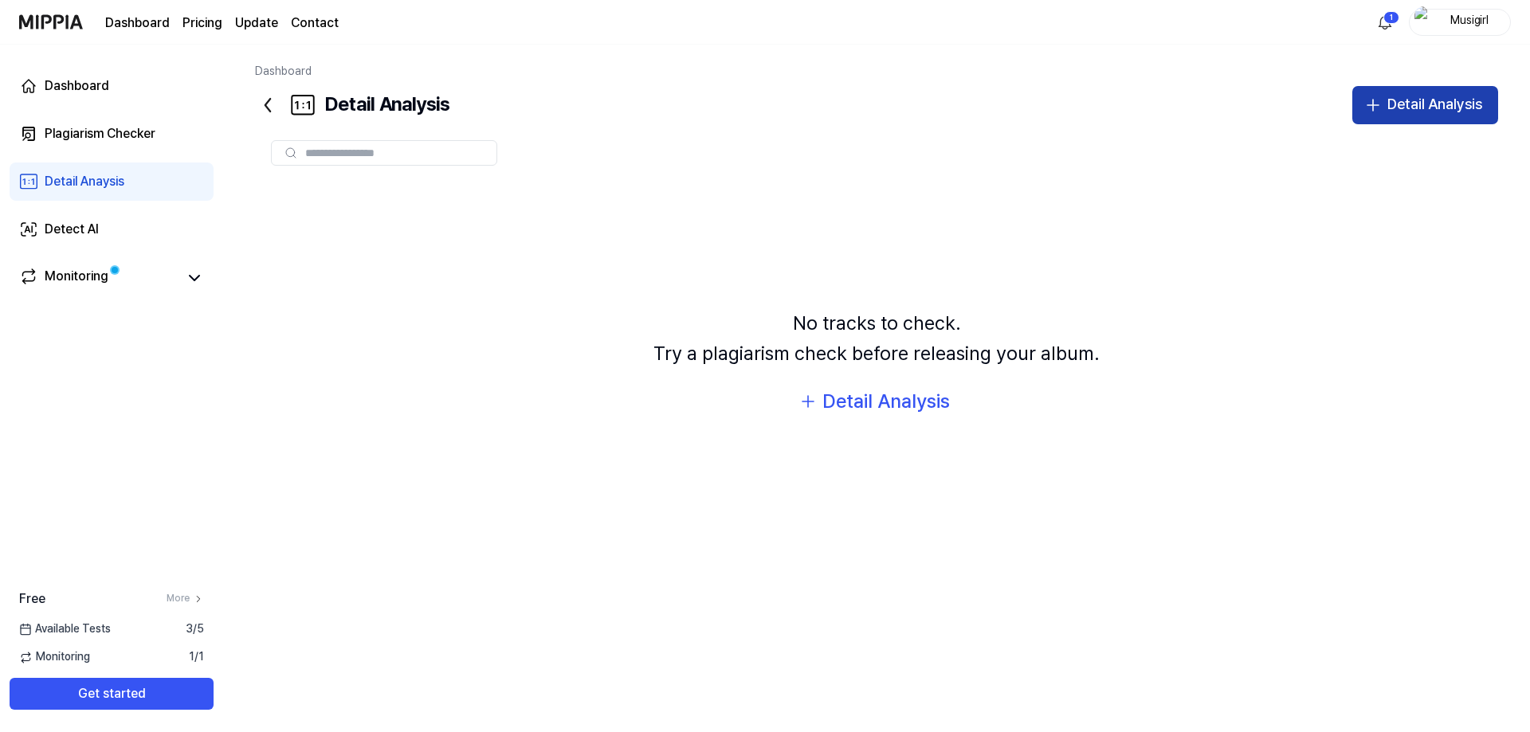
click at [1387, 116] on div "Detail Analysis" at bounding box center [1434, 104] width 95 height 23
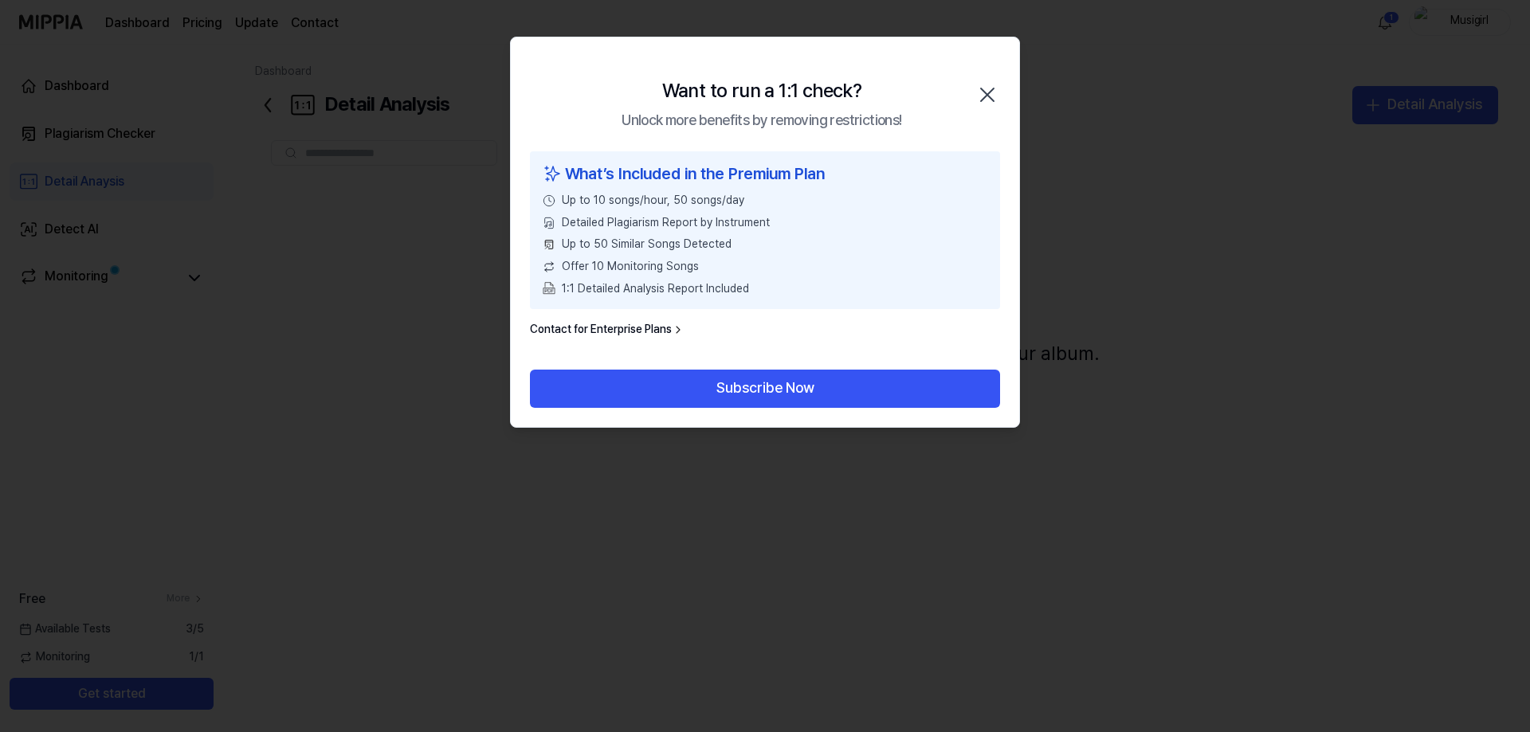
click at [980, 108] on icon "button" at bounding box center [986, 94] width 25 height 25
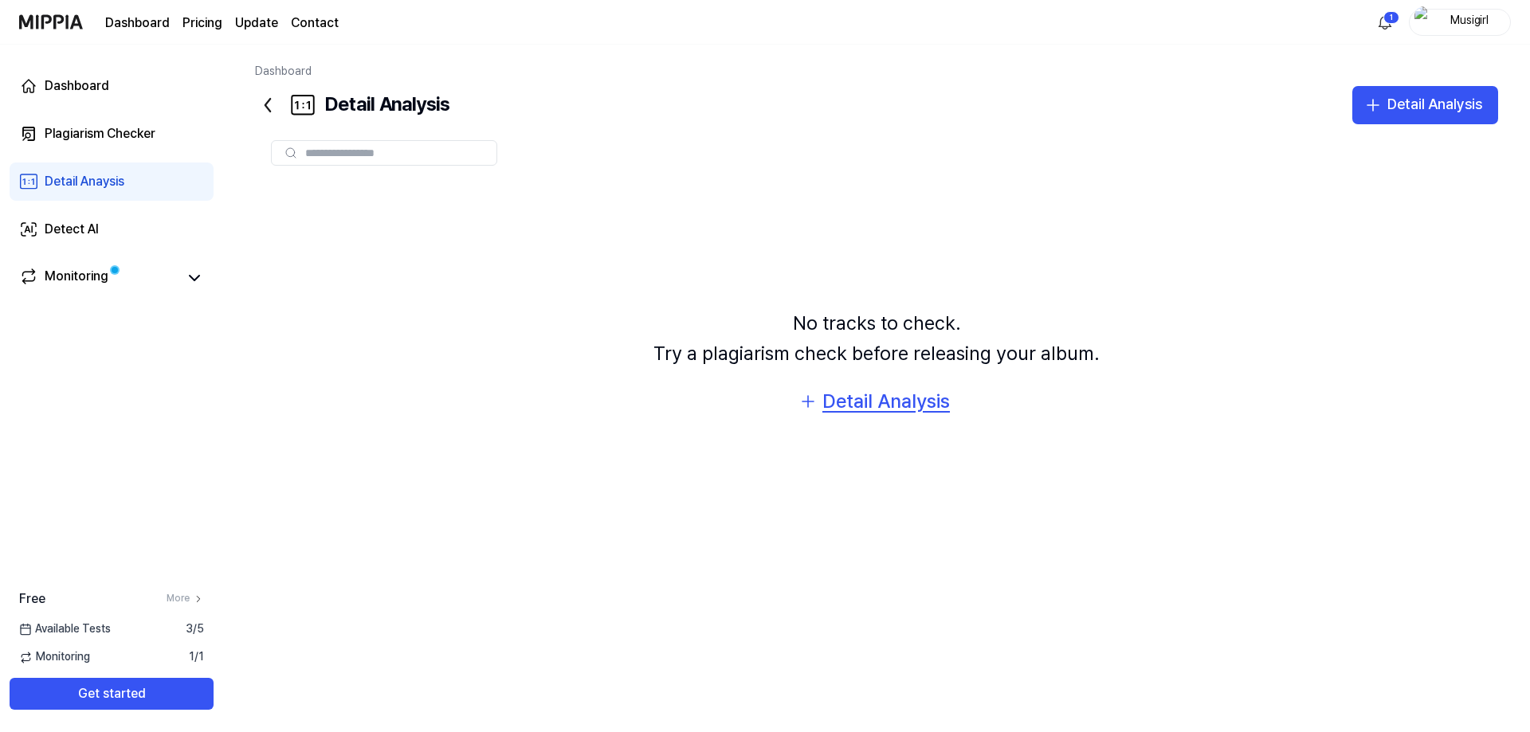
click at [906, 417] on div "Detail Analysis" at bounding box center [885, 401] width 127 height 30
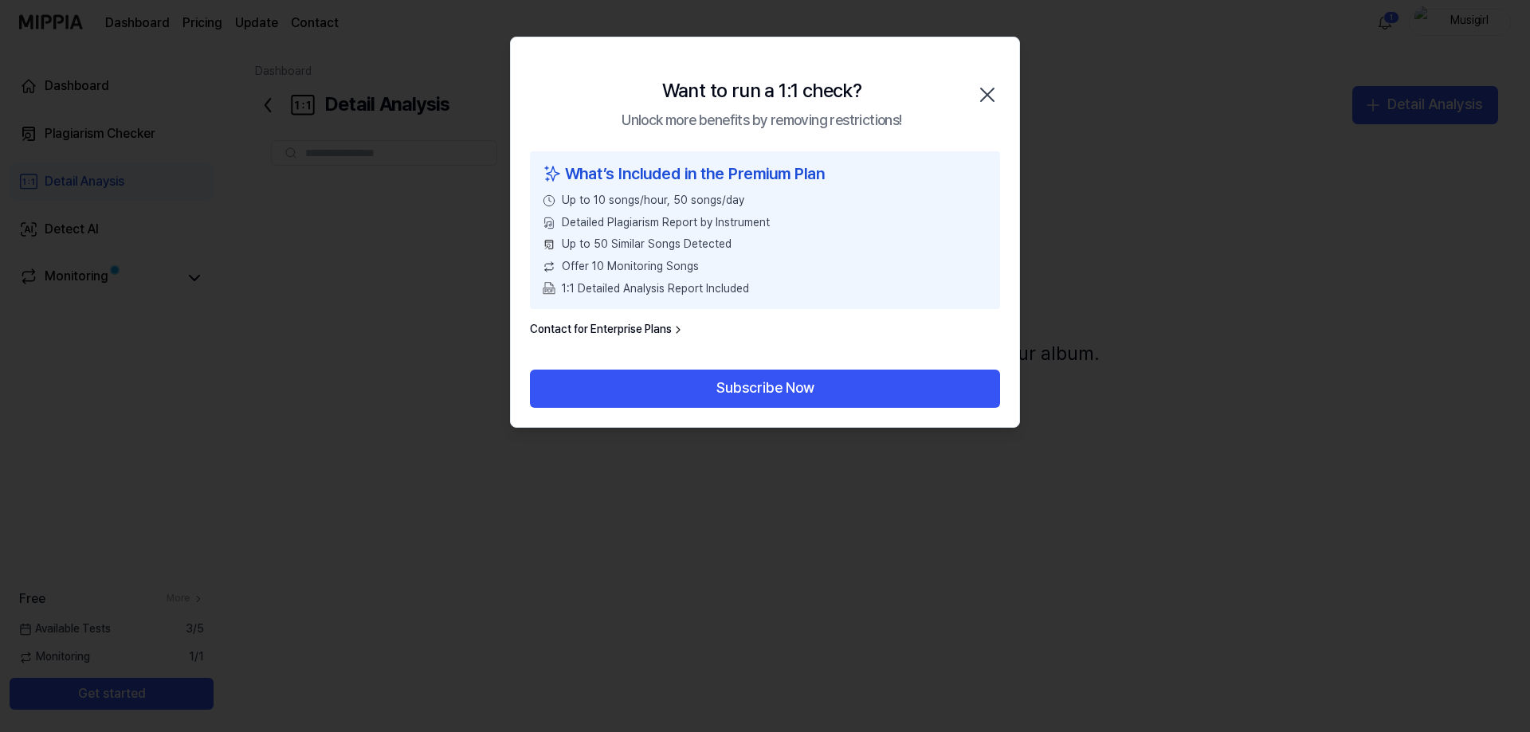
click at [974, 108] on icon "button" at bounding box center [986, 94] width 25 height 25
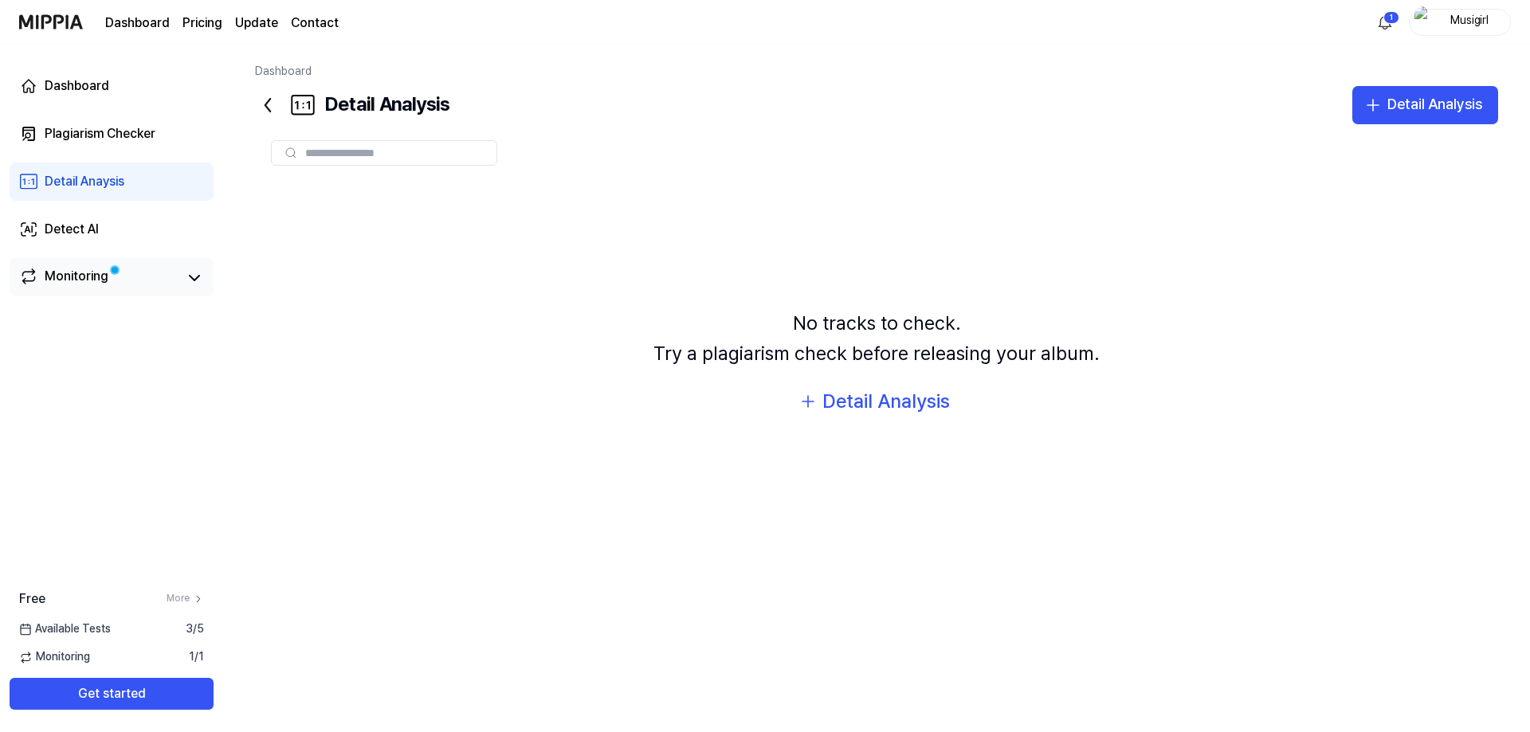
click at [108, 289] on div "Monitoring" at bounding box center [77, 278] width 64 height 22
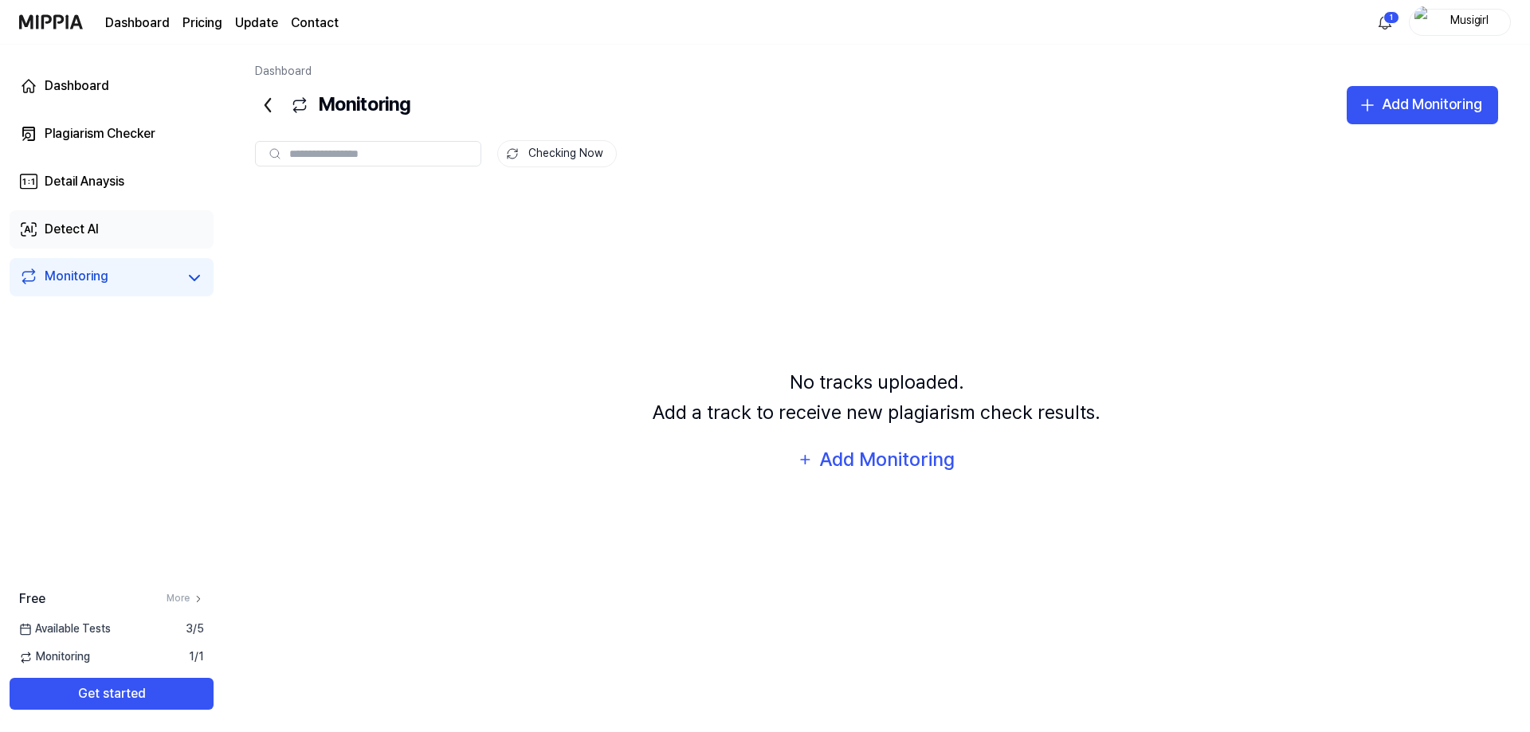
click at [91, 239] on div "Detect AI" at bounding box center [72, 229] width 54 height 19
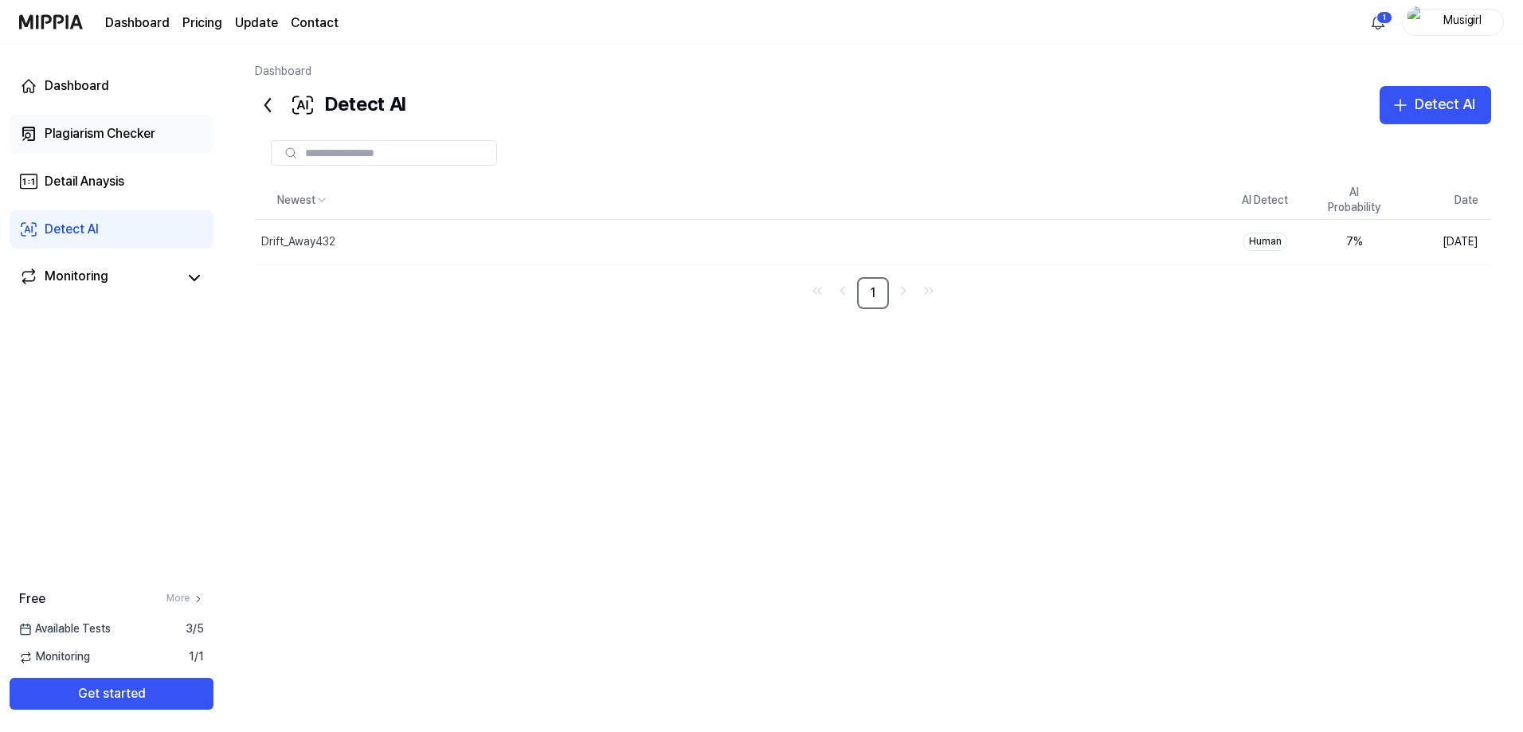
click at [147, 143] on div "Plagiarism Checker" at bounding box center [100, 133] width 111 height 19
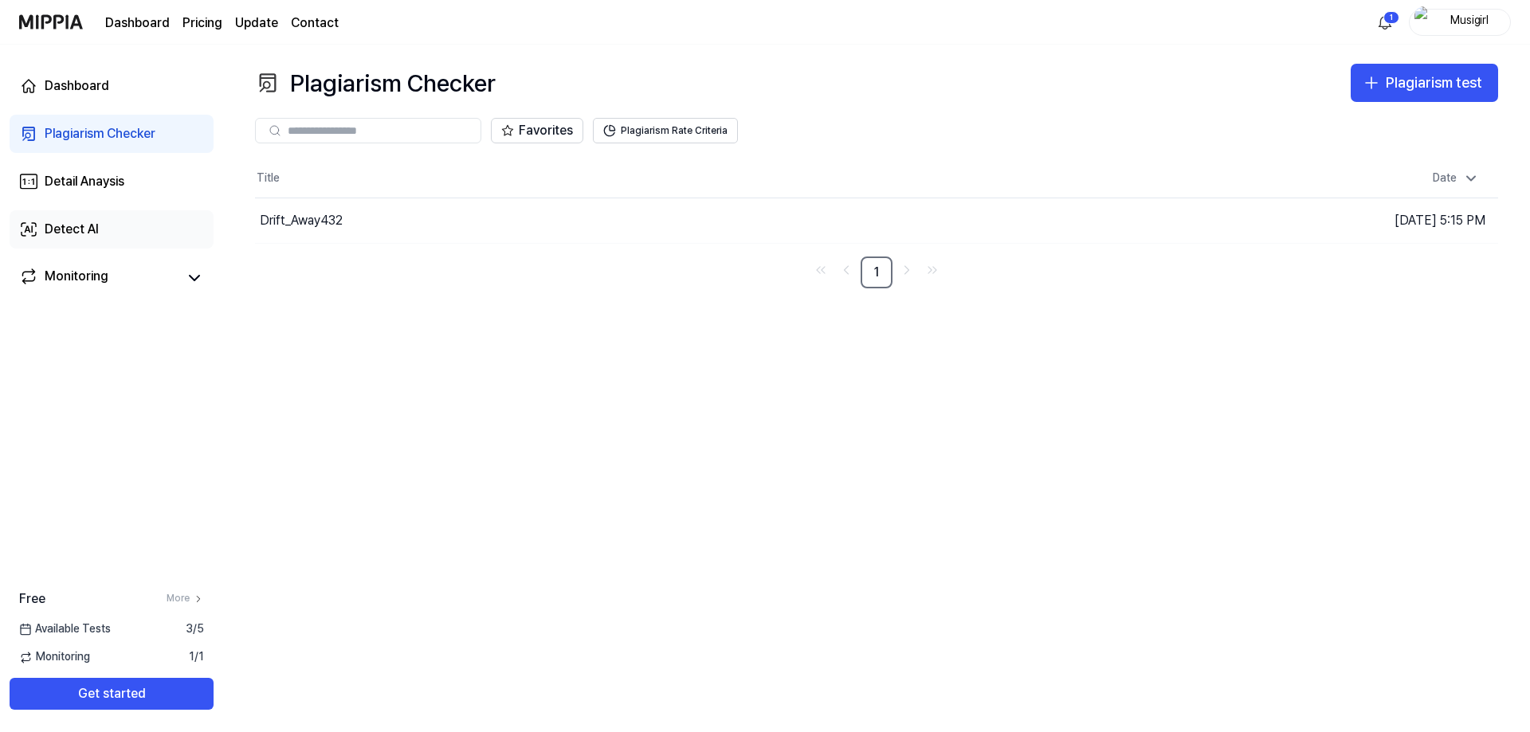
click at [96, 239] on div "Detect AI" at bounding box center [72, 229] width 54 height 19
